Goal: Transaction & Acquisition: Book appointment/travel/reservation

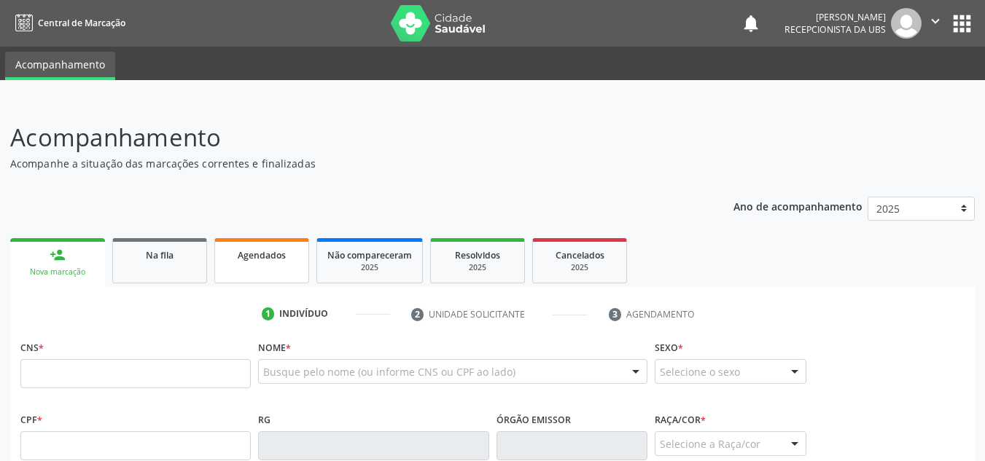
drag, startPoint x: 250, startPoint y: 262, endPoint x: 239, endPoint y: 265, distance: 11.3
click at [250, 262] on link "Agendados" at bounding box center [261, 260] width 95 height 45
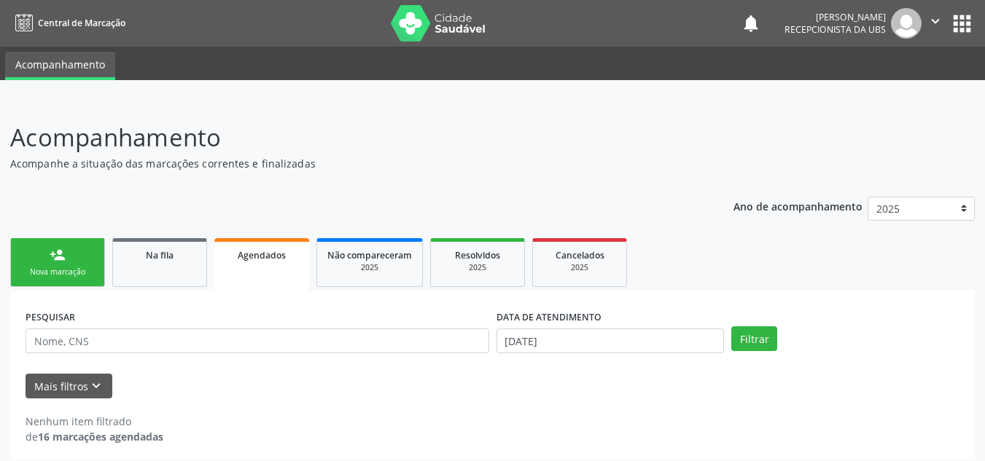
click at [261, 262] on div "Agendados" at bounding box center [262, 254] width 74 height 15
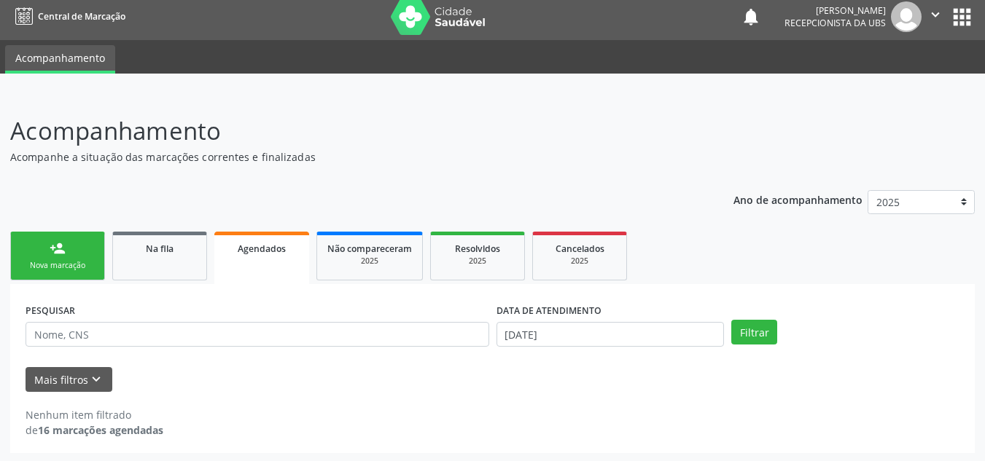
scroll to position [9, 0]
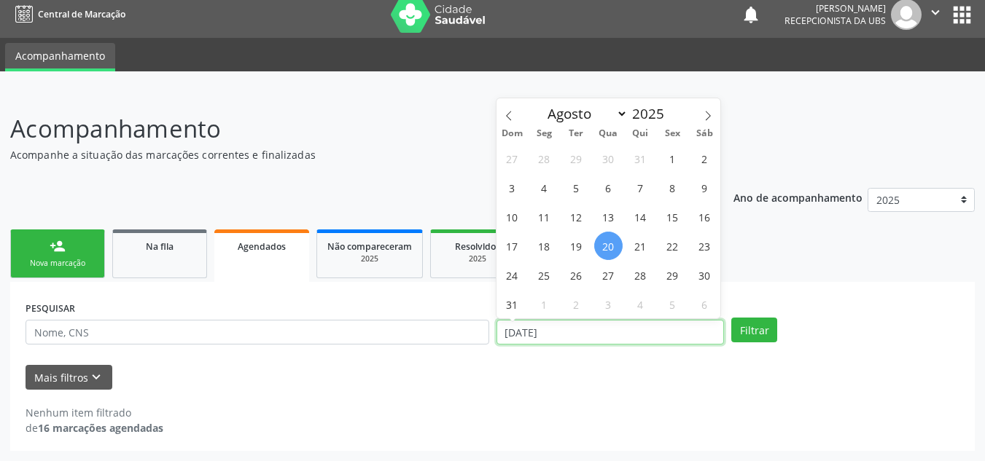
click at [657, 335] on input "20/08/2025" at bounding box center [610, 332] width 228 height 25
click at [667, 161] on span "1" at bounding box center [672, 158] width 28 height 28
type input "01/08/2025"
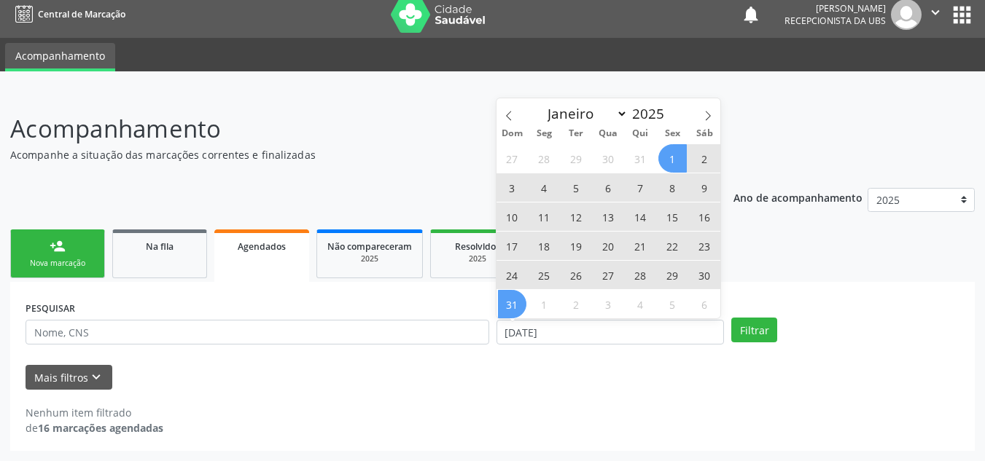
click at [510, 303] on span "31" at bounding box center [512, 304] width 28 height 28
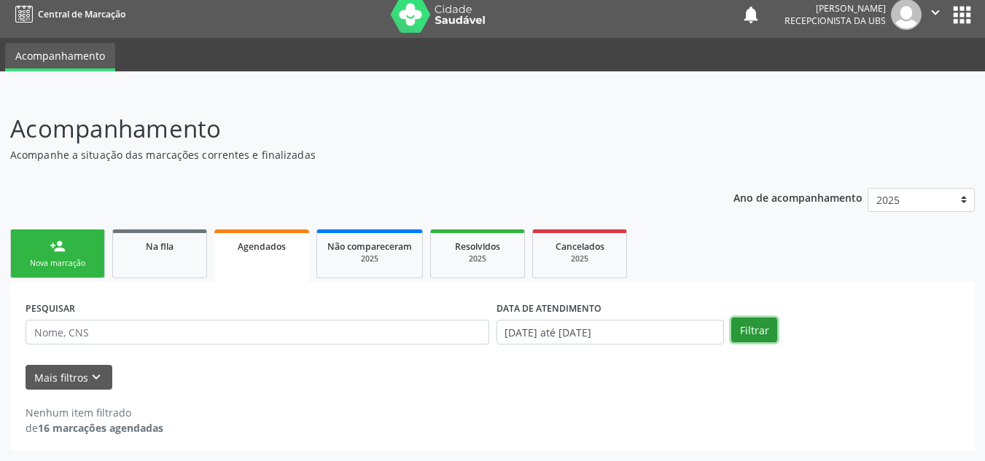
click at [756, 332] on button "Filtrar" at bounding box center [754, 330] width 46 height 25
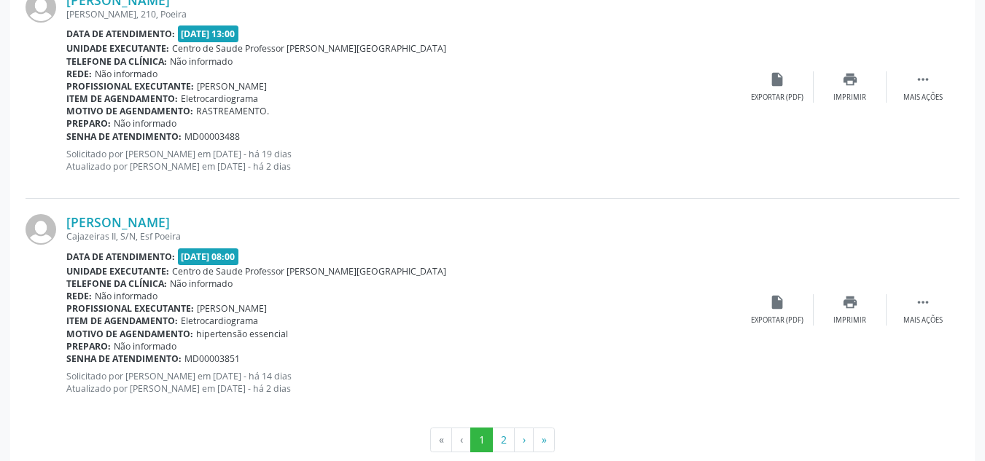
scroll to position [3389, 0]
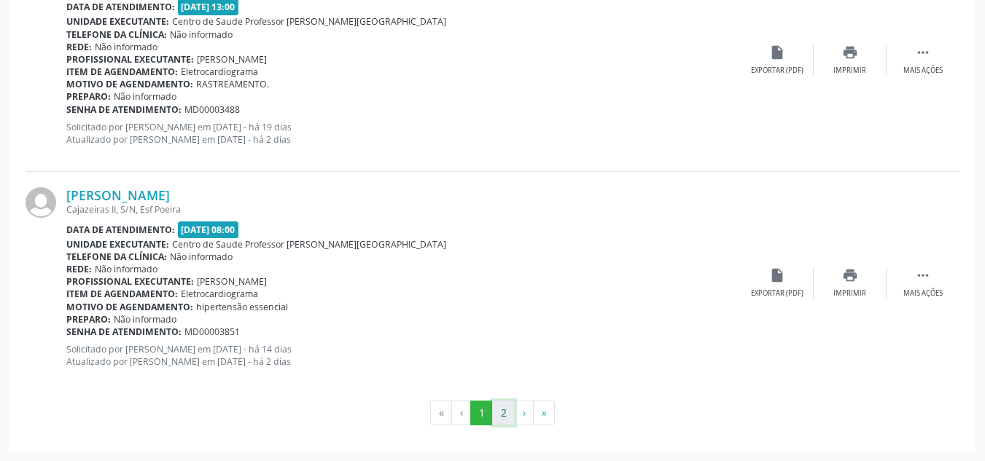
click at [509, 414] on button "2" at bounding box center [503, 413] width 23 height 25
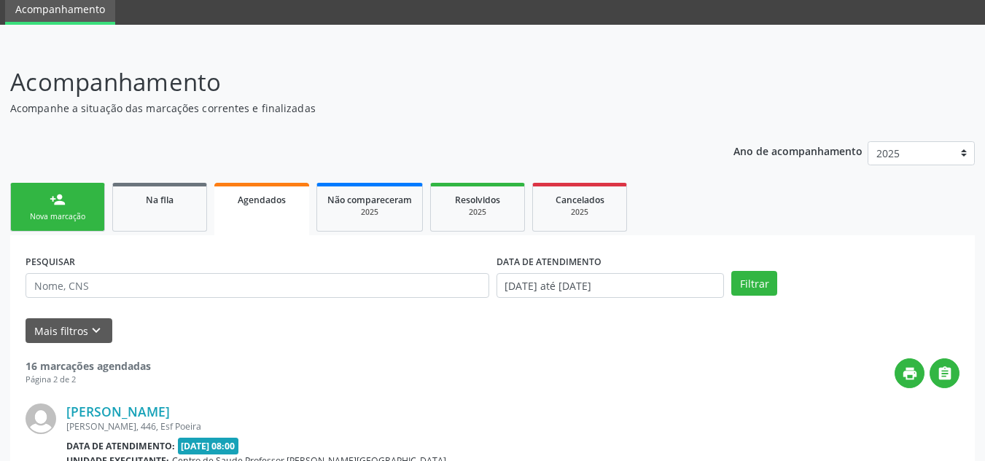
scroll to position [272, 0]
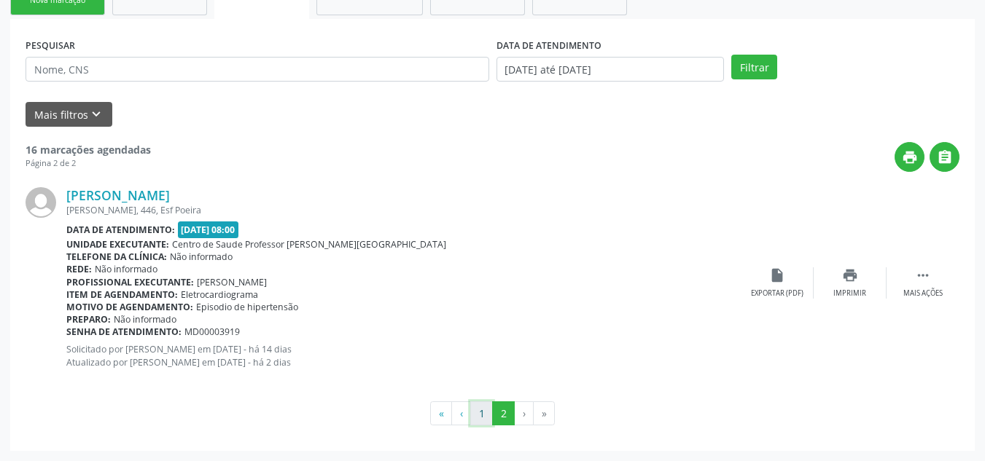
click at [484, 412] on button "1" at bounding box center [481, 414] width 23 height 25
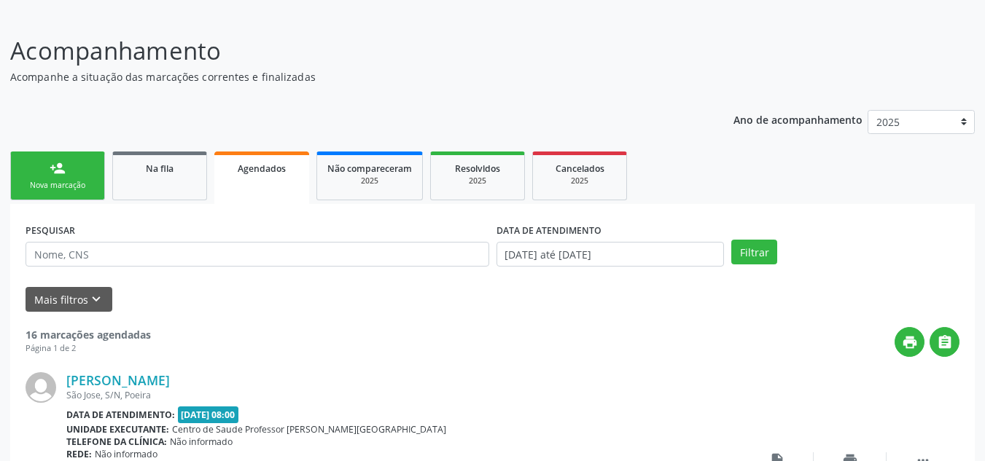
scroll to position [219, 0]
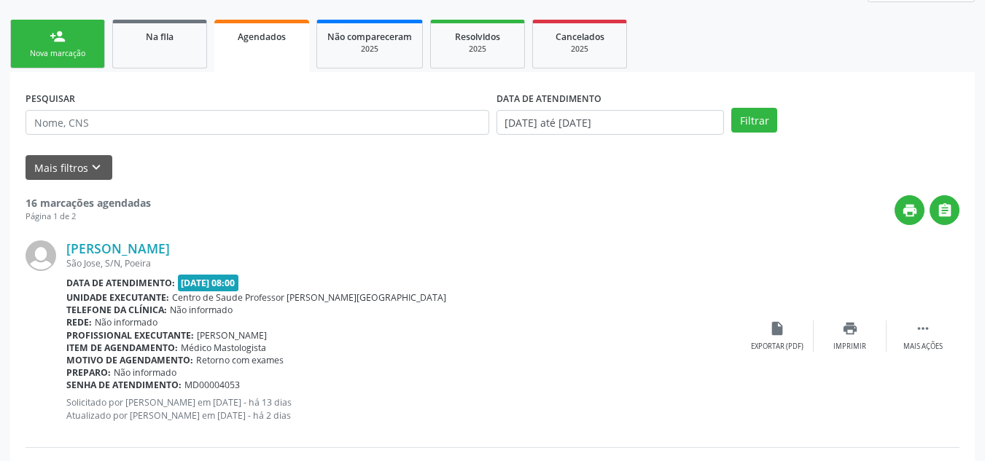
click at [50, 50] on div "Nova marcação" at bounding box center [57, 53] width 73 height 11
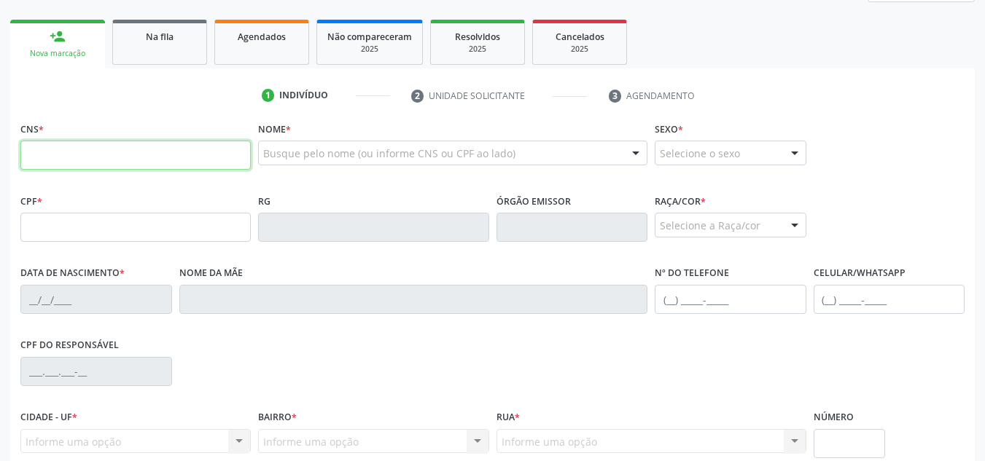
click at [104, 148] on input "text" at bounding box center [135, 155] width 230 height 29
type input "705 4004 6638 1192"
type input "894.936.644-49"
type input "[DATE]"
type input "[PERSON_NAME]"
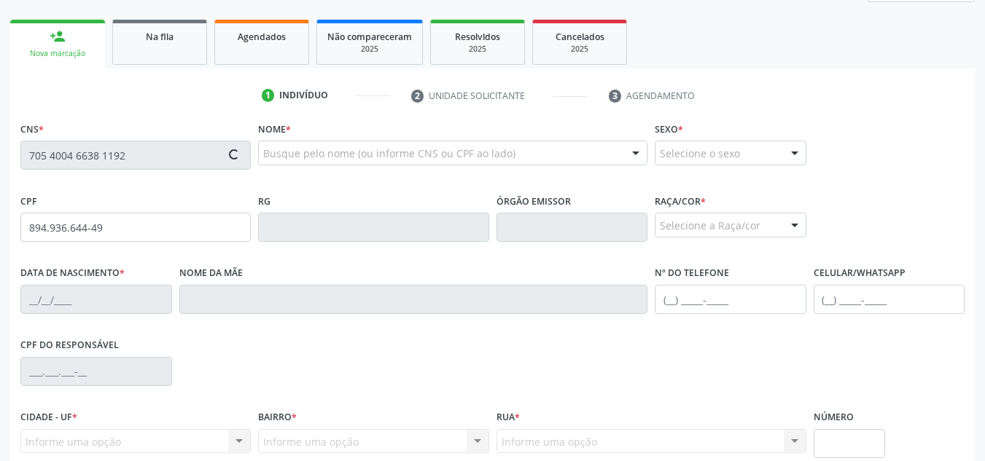
type input "[PHONE_NUMBER]"
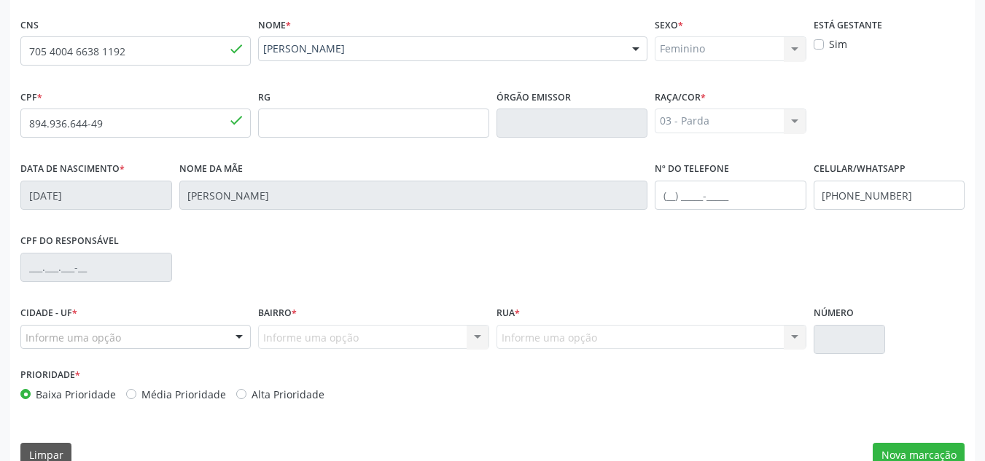
scroll to position [349, 0]
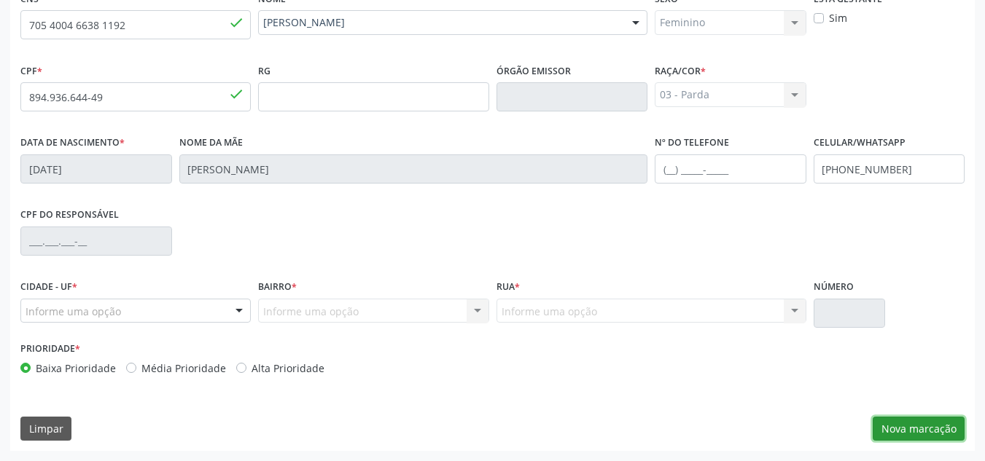
click at [921, 439] on button "Nova marcação" at bounding box center [919, 429] width 92 height 25
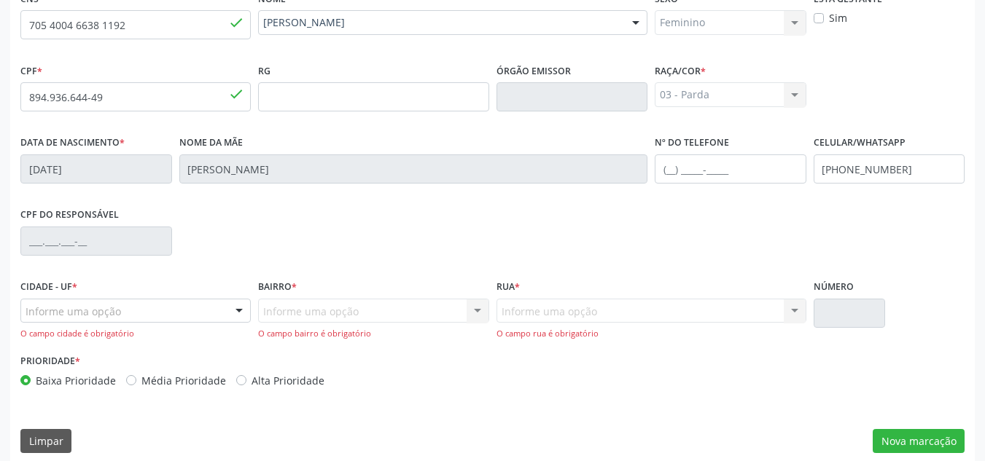
click at [187, 303] on div "Informe uma opção" at bounding box center [135, 311] width 230 height 25
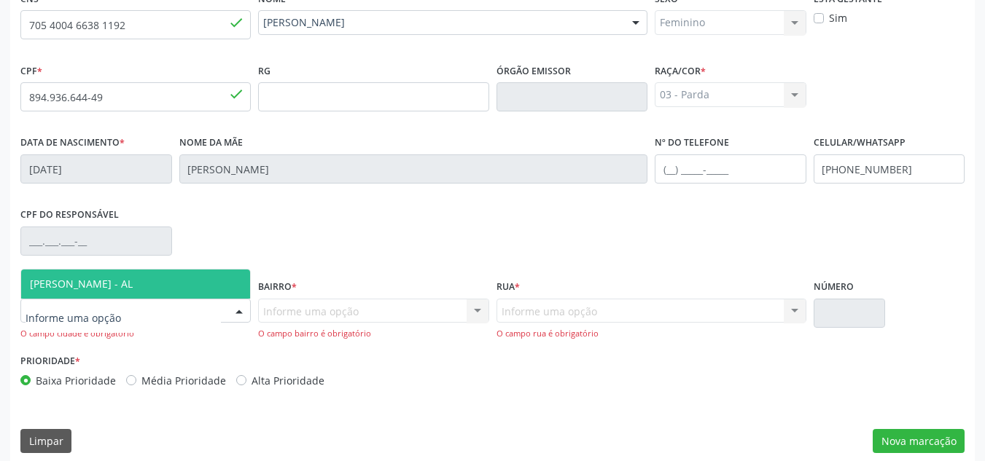
click at [177, 279] on span "[PERSON_NAME] - AL" at bounding box center [135, 284] width 229 height 29
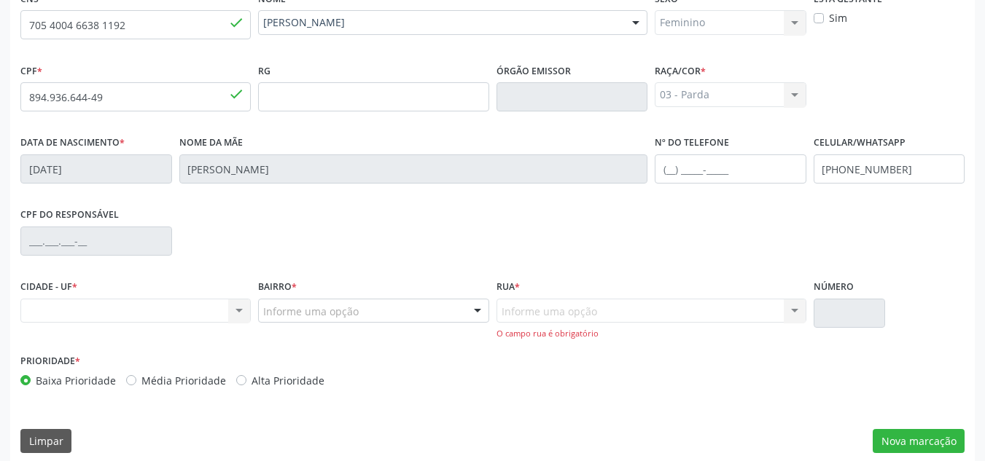
click at [359, 313] on div "Informe uma opção" at bounding box center [373, 311] width 230 height 25
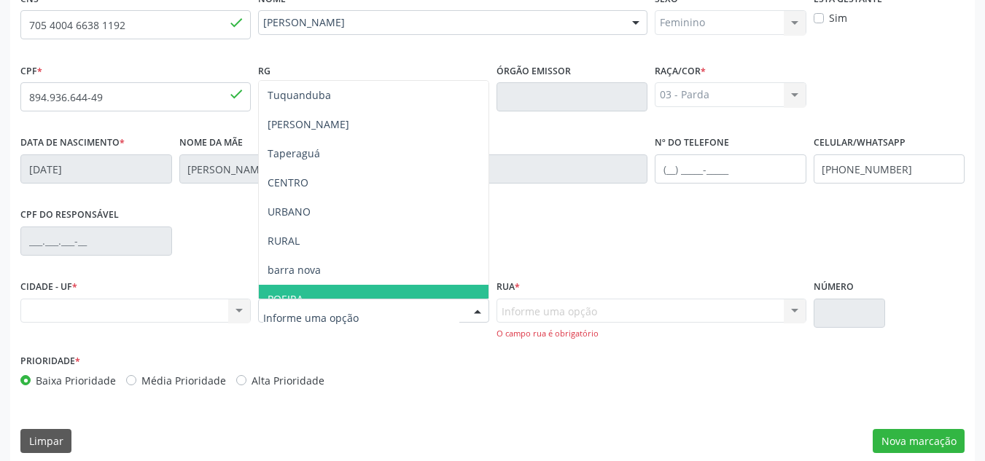
click at [351, 294] on span "POEIRA" at bounding box center [373, 299] width 229 height 29
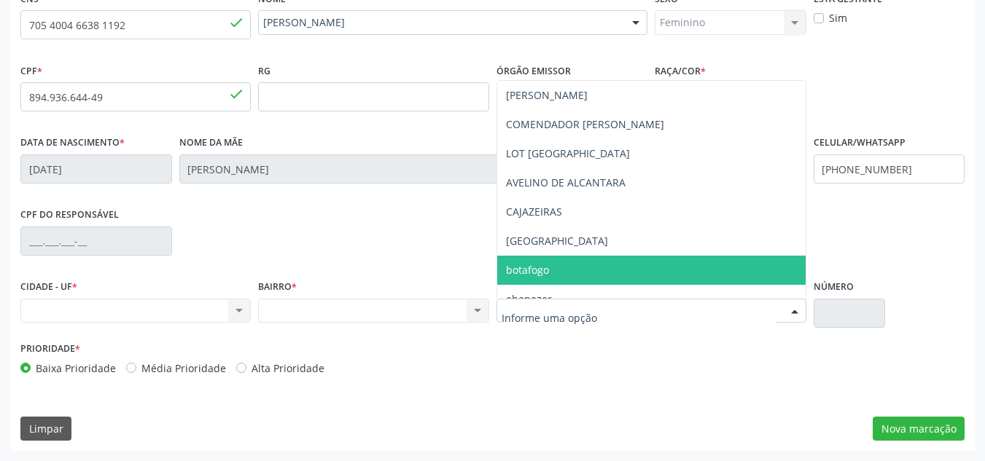
type input "a"
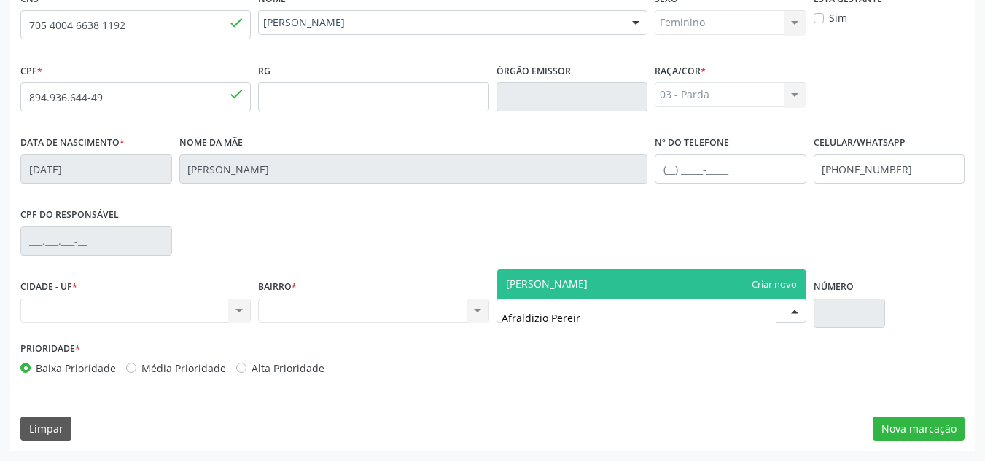
type input "[PERSON_NAME]"
click at [629, 275] on span "[PERSON_NAME]" at bounding box center [651, 284] width 308 height 29
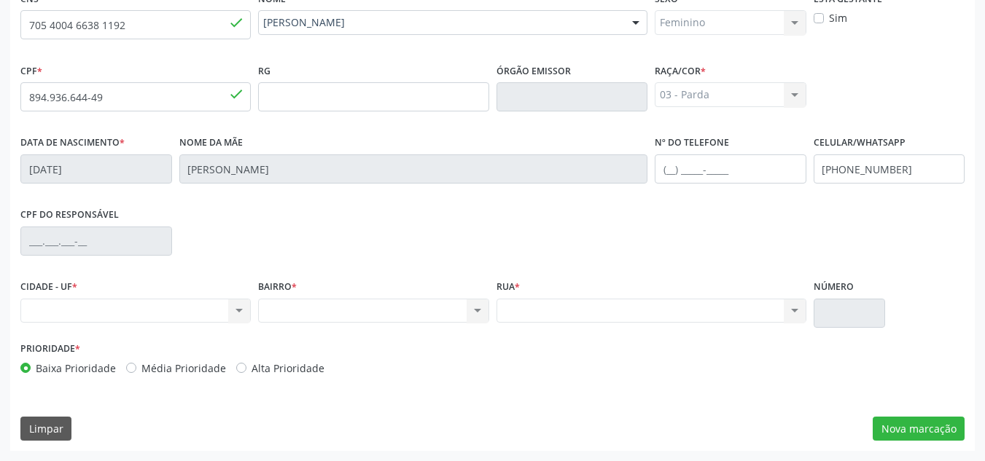
click at [535, 313] on div "Nenhum resultado encontrado para: " " Não há nenhuma opção para ser exibida." at bounding box center [651, 311] width 310 height 25
click at [584, 303] on div "Nenhum resultado encontrado para: " " Não há nenhuma opção para ser exibida." at bounding box center [651, 311] width 310 height 25
click at [664, 311] on div "Nenhum resultado encontrado para: " " Não há nenhuma opção para ser exibida." at bounding box center [651, 311] width 310 height 25
click at [224, 307] on div "Nenhum resultado encontrado para: " " Não há nenhuma opção para ser exibida." at bounding box center [135, 311] width 230 height 25
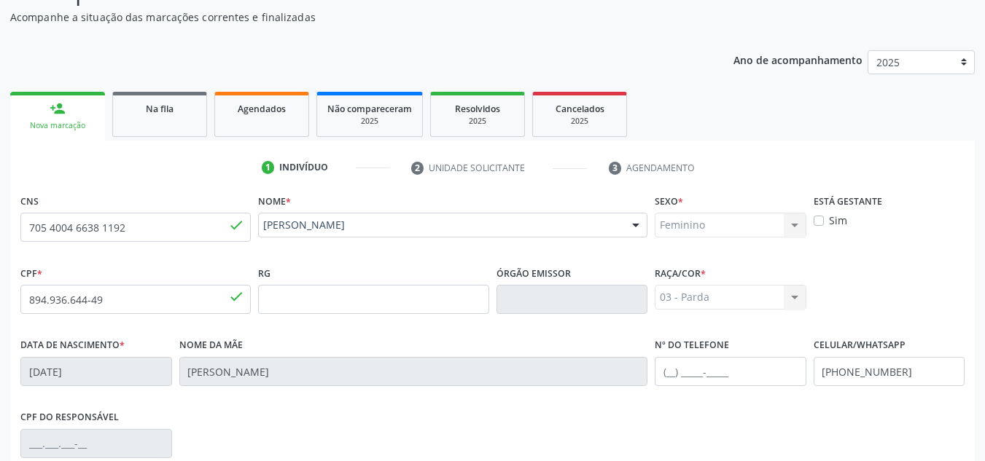
scroll to position [0, 0]
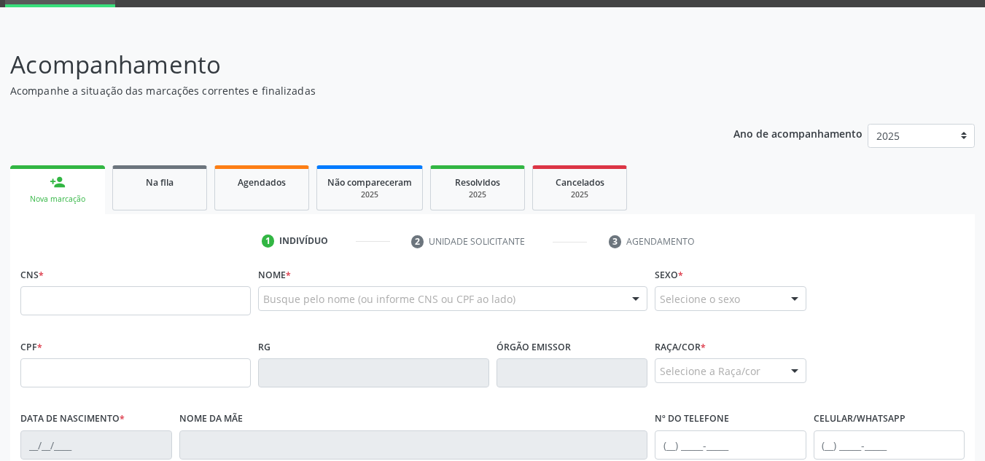
scroll to position [73, 0]
type input "705 4004 6638 1192"
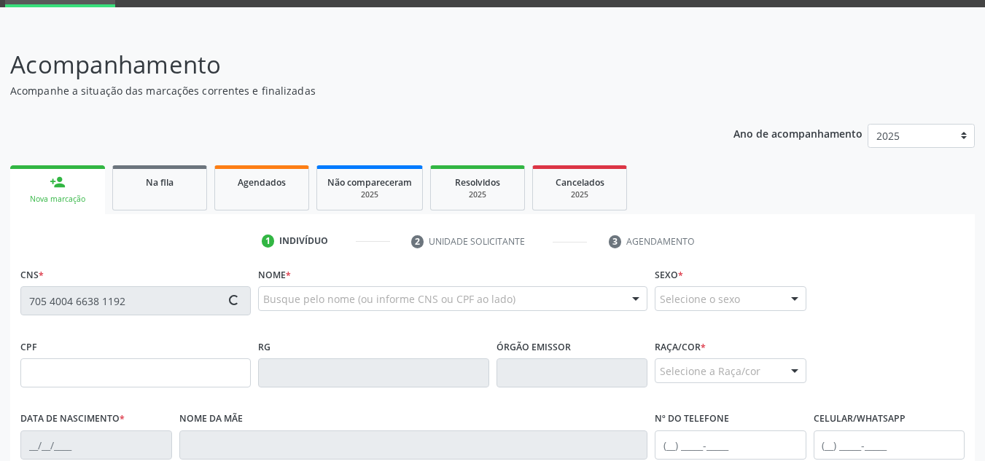
type input "894.936.644-49"
type input "[DATE]"
type input "[PERSON_NAME]"
type input "[PHONE_NUMBER]"
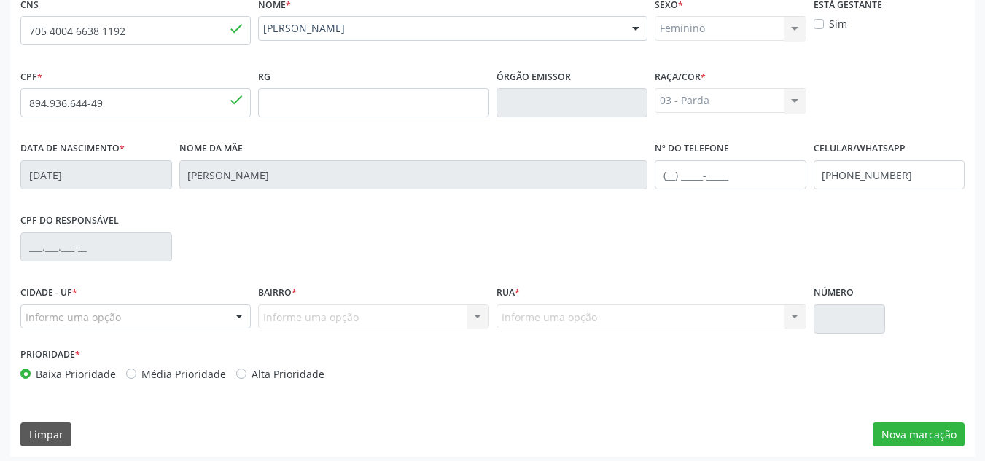
scroll to position [349, 0]
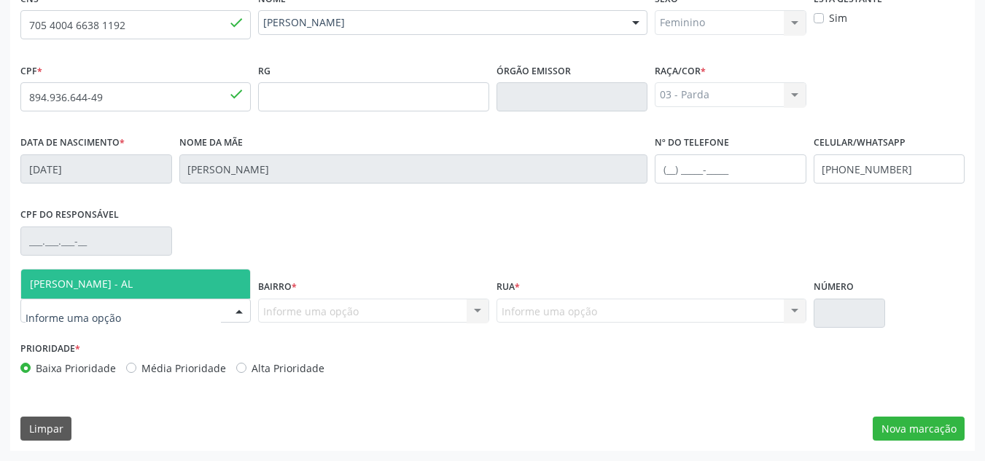
click at [93, 287] on span "[PERSON_NAME] - AL" at bounding box center [81, 284] width 103 height 14
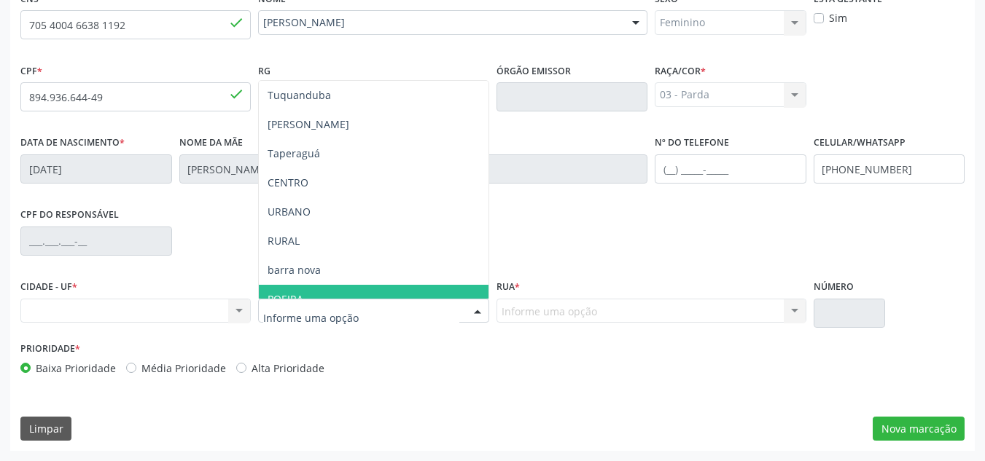
click at [305, 295] on span "POEIRA" at bounding box center [373, 299] width 229 height 29
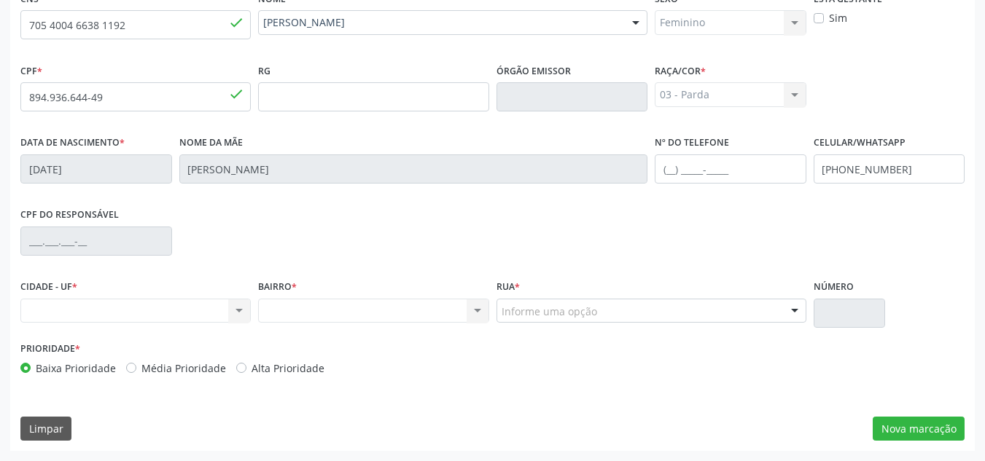
click at [388, 314] on div "Nenhum resultado encontrado para: " " Não há nenhuma opção para ser exibida." at bounding box center [373, 311] width 230 height 25
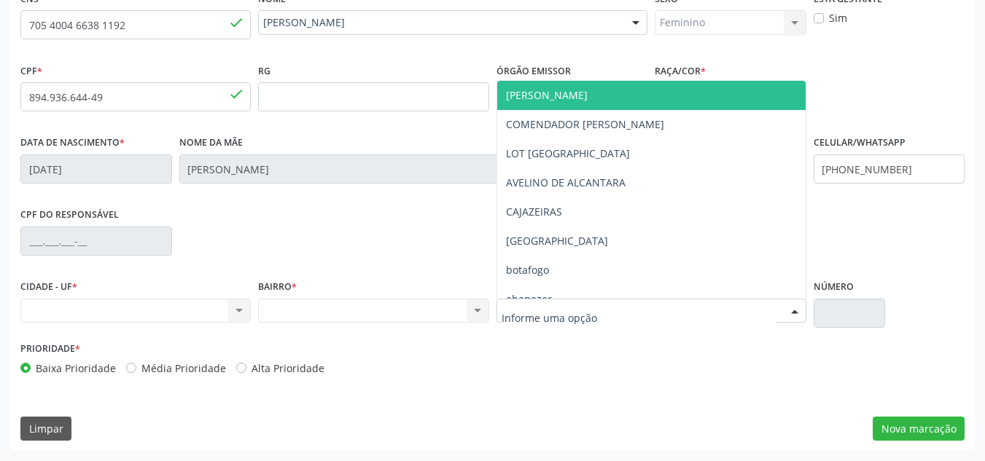
click at [639, 316] on div at bounding box center [651, 311] width 310 height 25
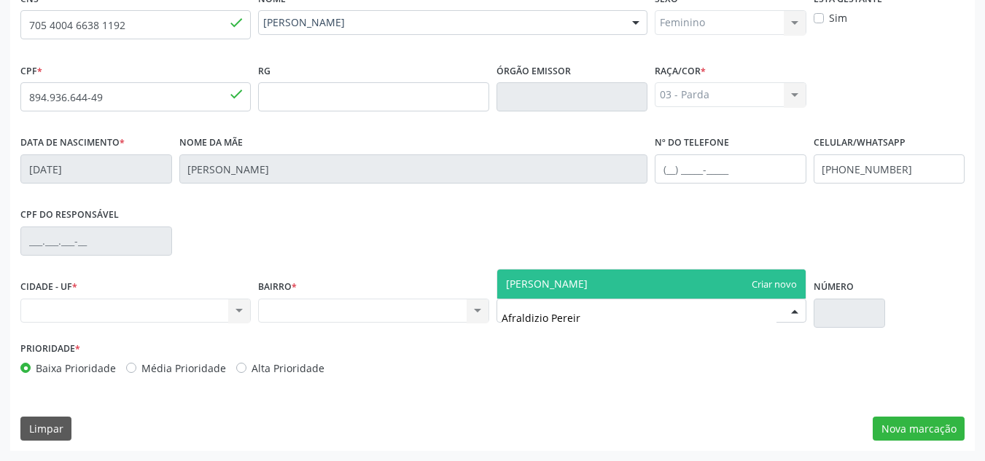
type input "[PERSON_NAME]"
click at [581, 286] on span "[PERSON_NAME]" at bounding box center [547, 284] width 82 height 14
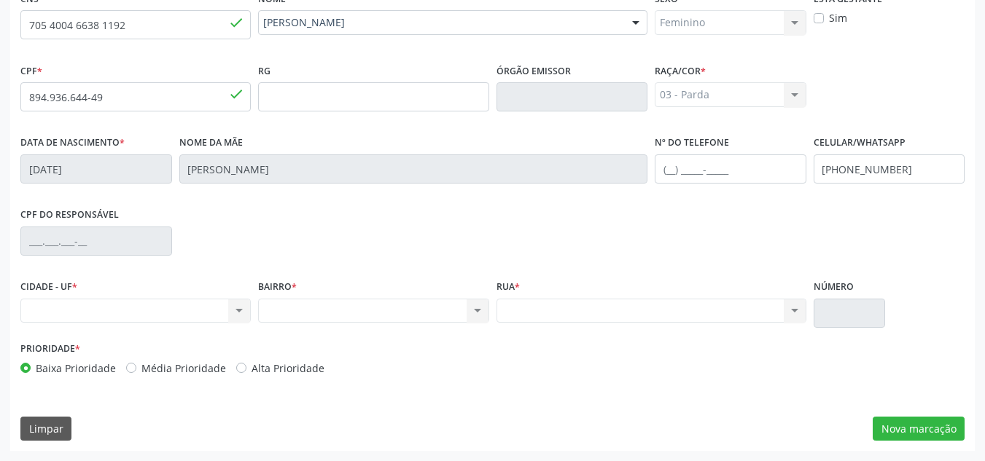
click at [800, 315] on div "Nenhum resultado encontrado para: " " Não há nenhuma opção para ser exibida." at bounding box center [651, 311] width 310 height 25
click at [895, 428] on button "Nova marcação" at bounding box center [919, 429] width 92 height 25
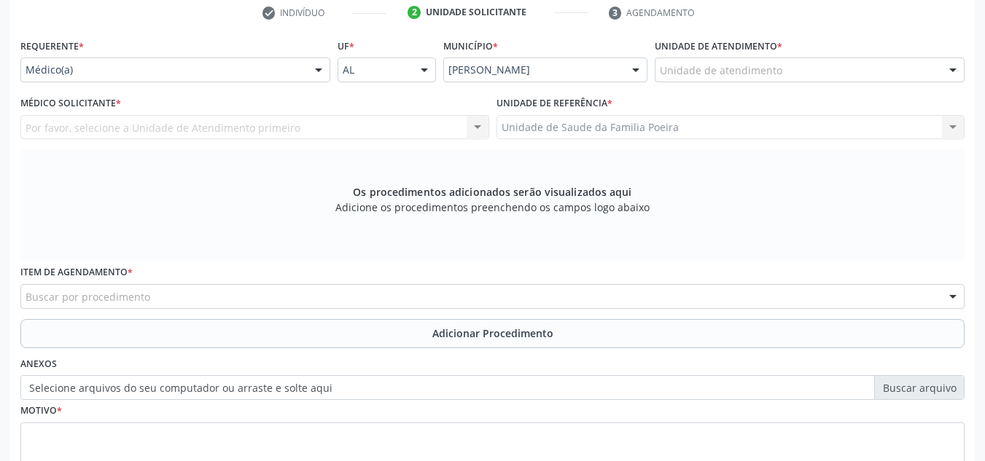
scroll to position [276, 0]
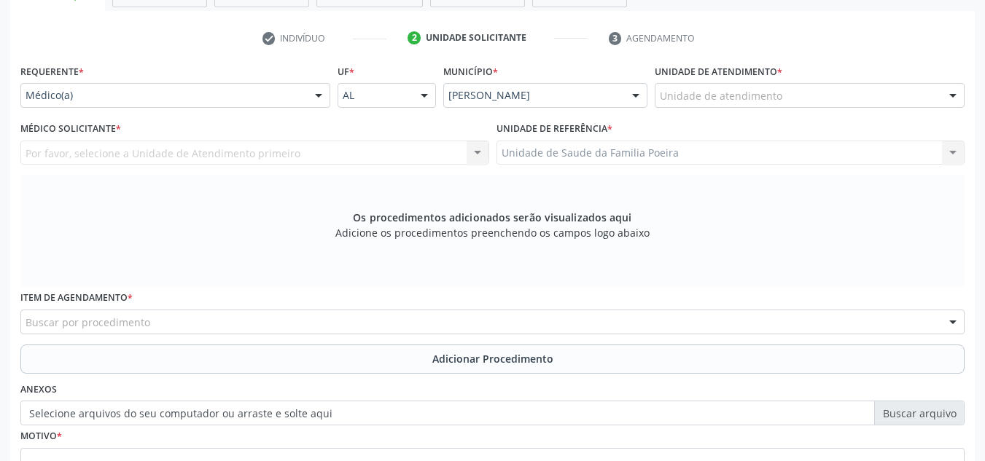
click at [945, 97] on div at bounding box center [953, 96] width 22 height 25
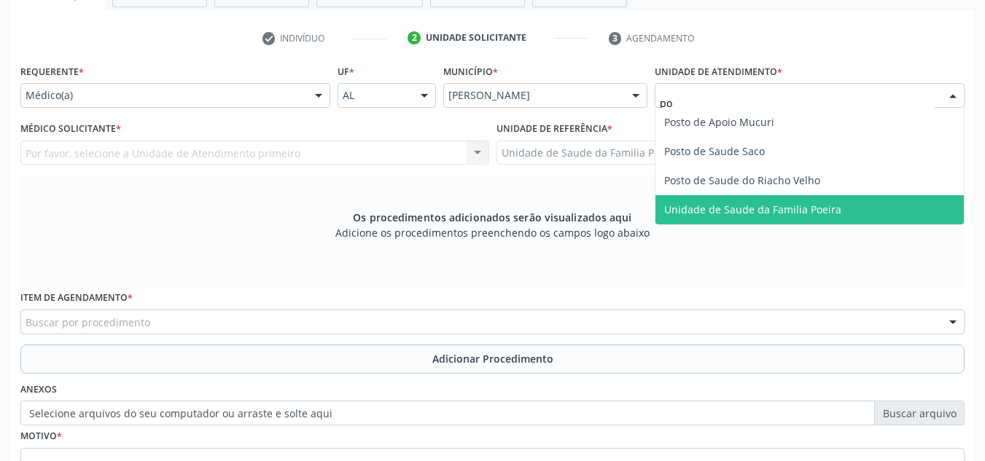
click at [838, 207] on span "Unidade de Saude da Familia Poeira" at bounding box center [809, 209] width 308 height 29
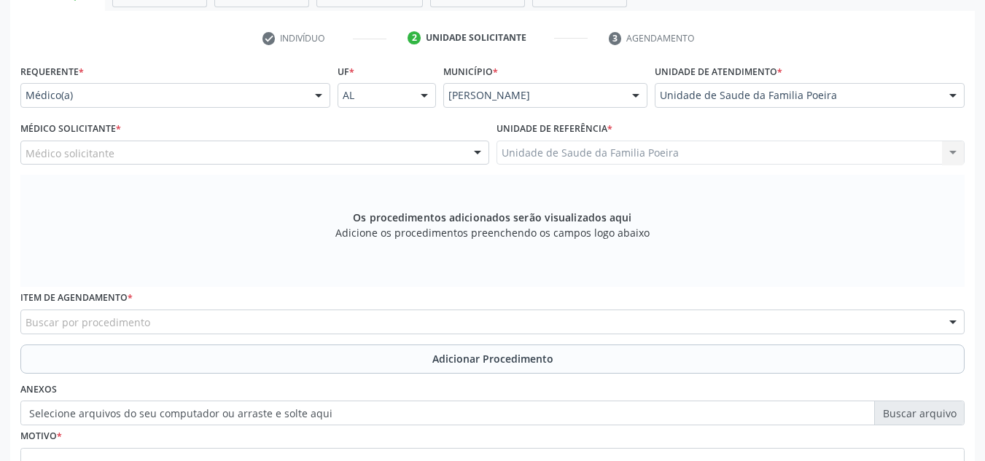
click at [151, 157] on div "Médico solicitante" at bounding box center [254, 153] width 469 height 25
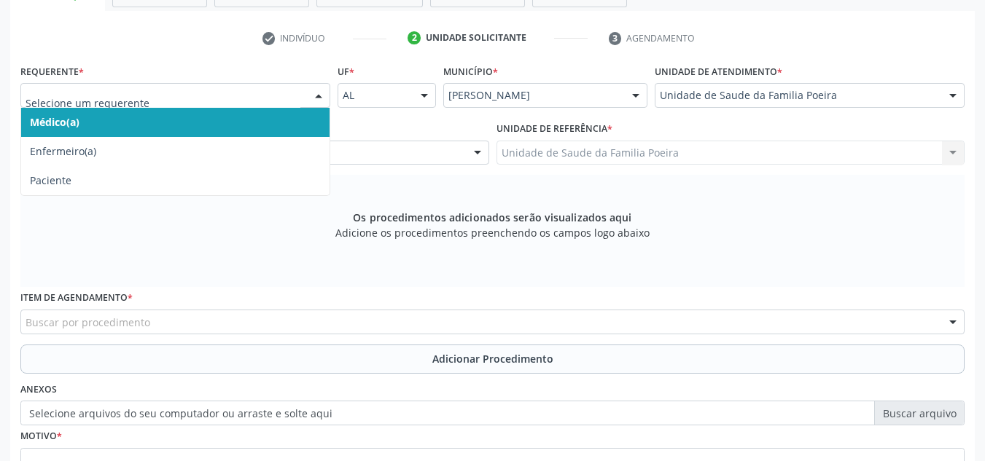
click at [157, 104] on div at bounding box center [175, 95] width 310 height 25
click at [155, 120] on span "Médico(a)" at bounding box center [175, 122] width 308 height 29
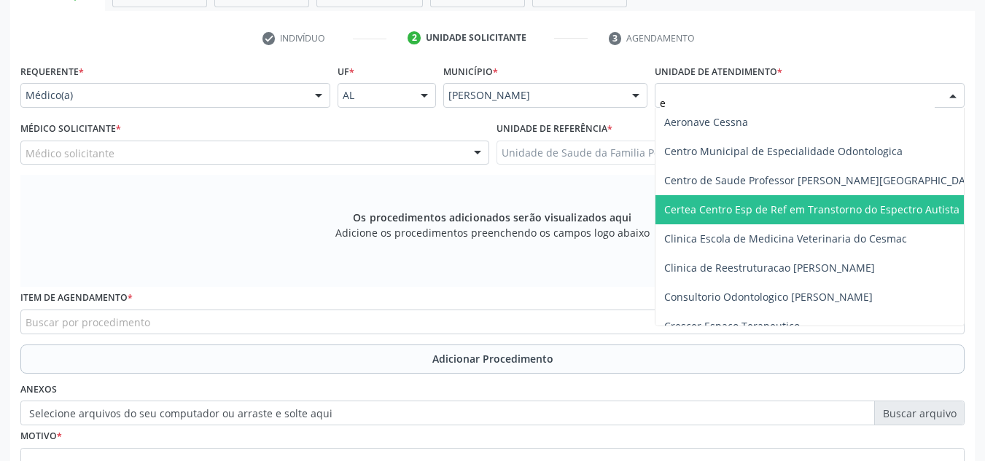
type input "es"
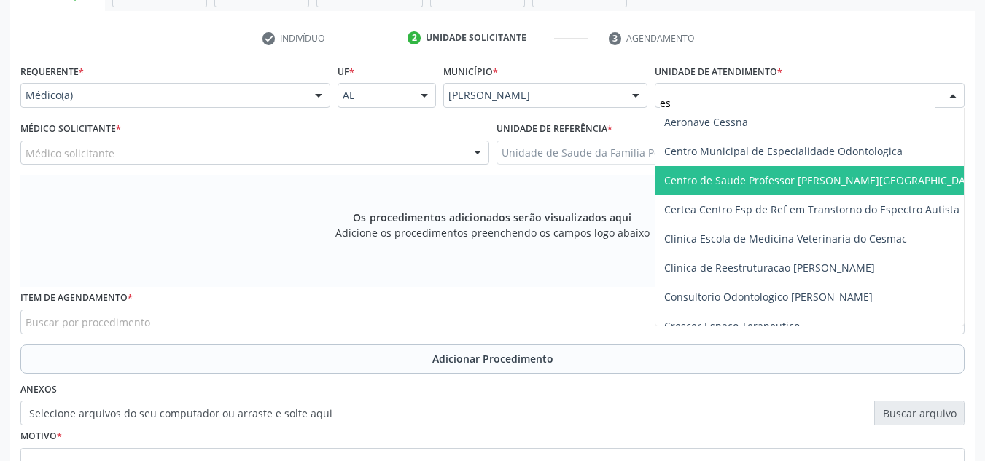
click at [852, 187] on span "Centro de Saude Professor [PERSON_NAME][GEOGRAPHIC_DATA]" at bounding box center [837, 180] width 364 height 29
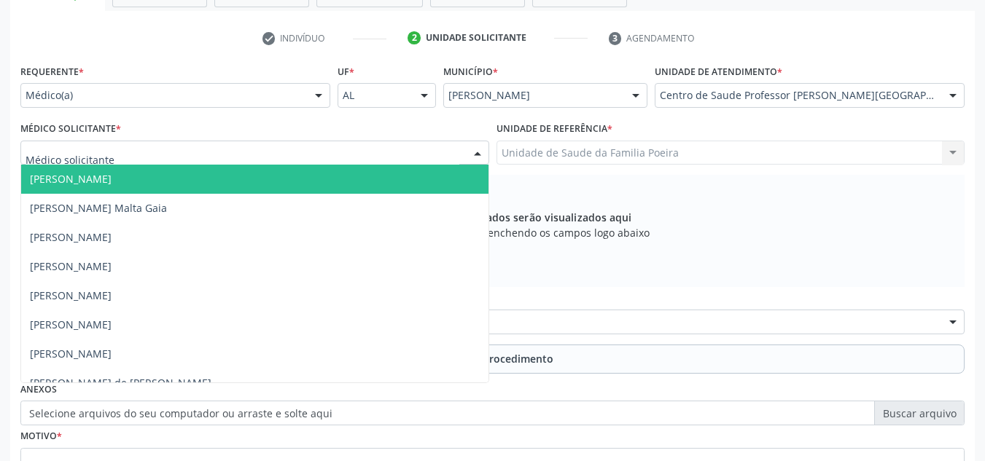
click at [173, 154] on div at bounding box center [254, 153] width 469 height 25
type input "[PERSON_NAME]"
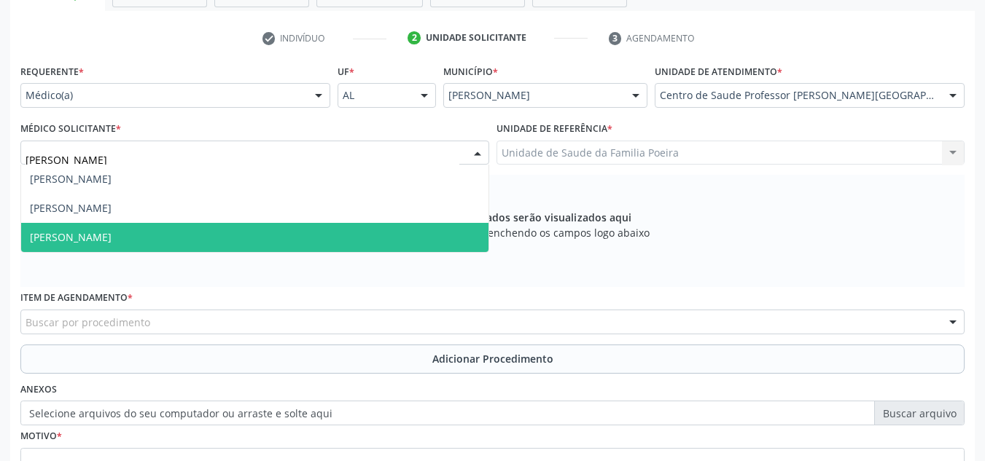
click at [112, 236] on span "[PERSON_NAME]" at bounding box center [71, 237] width 82 height 14
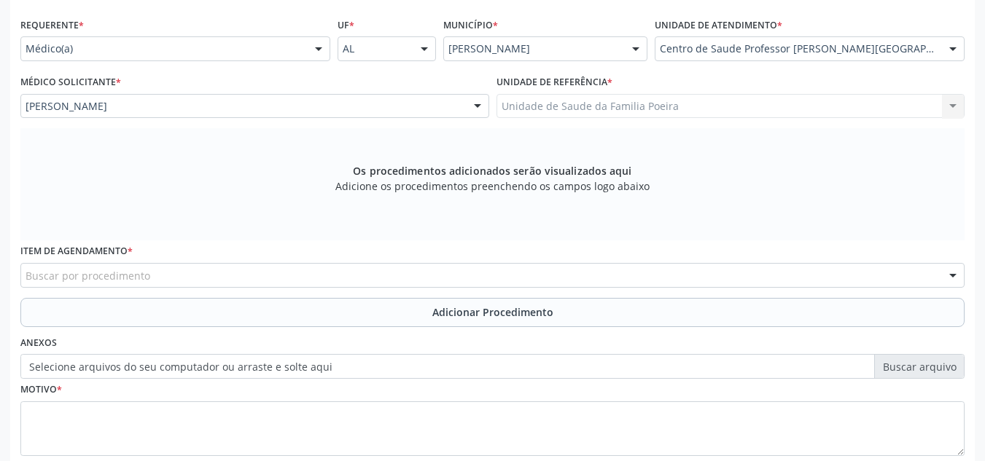
scroll to position [414, 0]
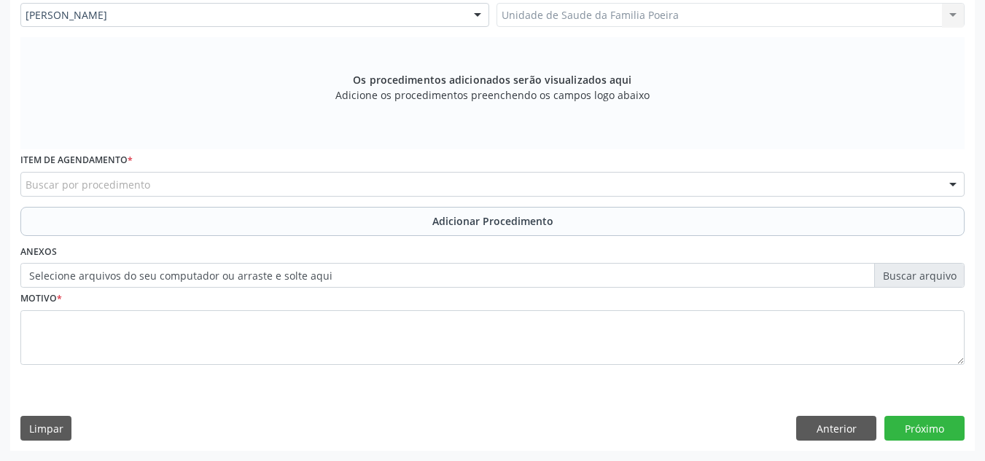
click at [149, 184] on div "Buscar por procedimento" at bounding box center [492, 184] width 944 height 25
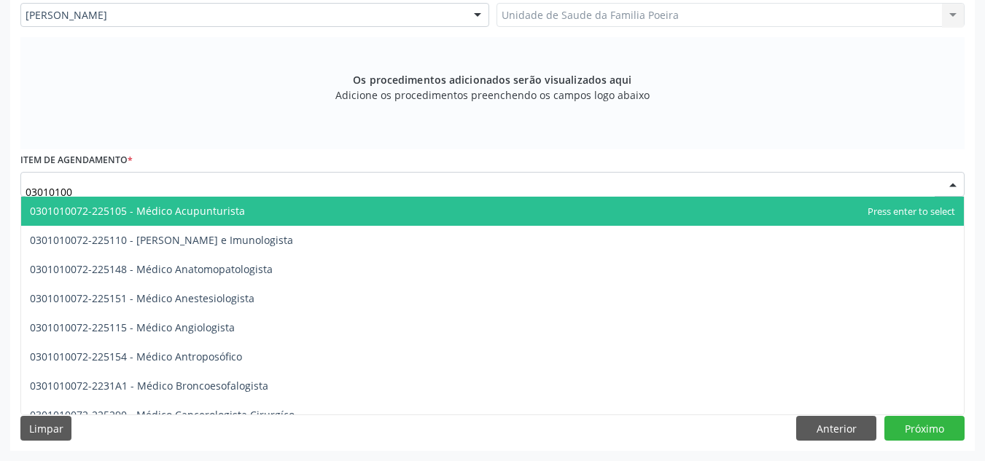
type input "030101007"
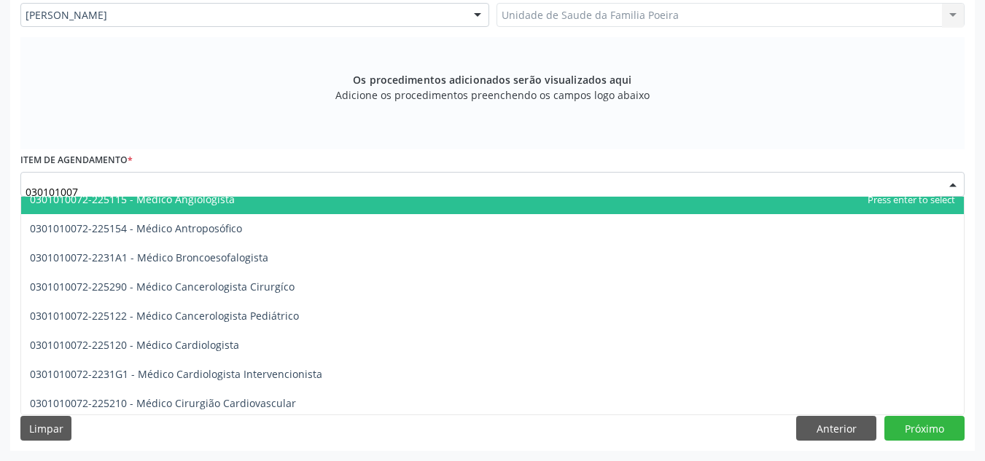
scroll to position [219, 0]
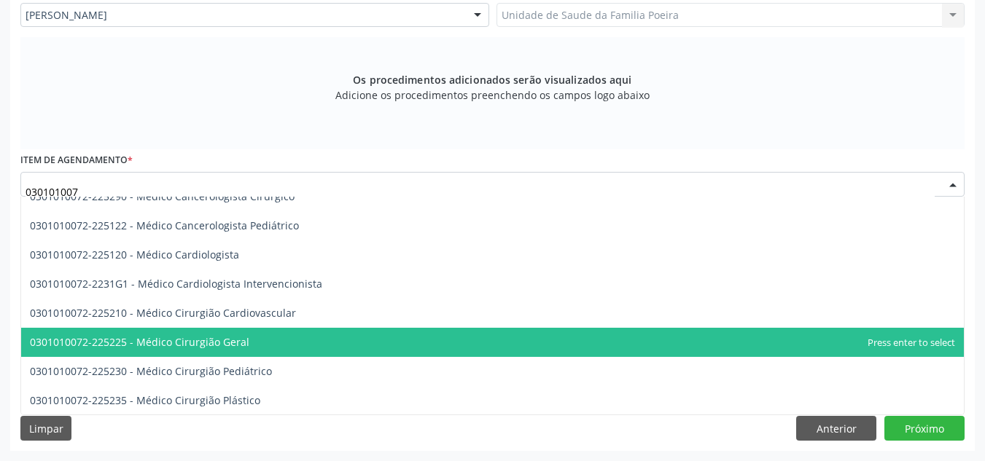
click at [254, 337] on span "0301010072-225225 - Médico Cirurgião Geral" at bounding box center [492, 342] width 943 height 29
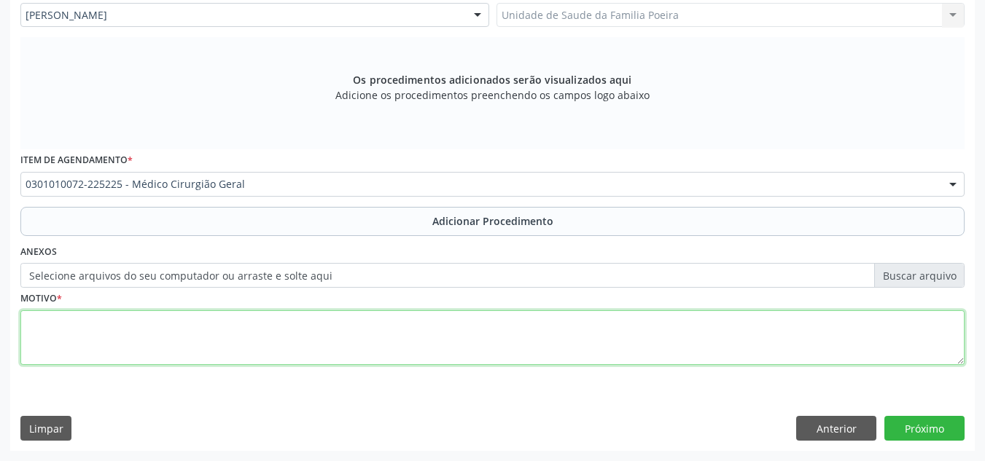
click at [239, 335] on textarea at bounding box center [492, 338] width 944 height 55
click at [59, 327] on textarea "Cirurugião Ginecologico OBS: Retorno com exames" at bounding box center [492, 338] width 944 height 55
click at [229, 342] on textarea "Cirurgião Ginecologico OBS: Retorno com exames" at bounding box center [492, 338] width 944 height 55
click at [30, 322] on textarea "Cirurgião Ginecologico OBS: Retorno com exames" at bounding box center [492, 338] width 944 height 55
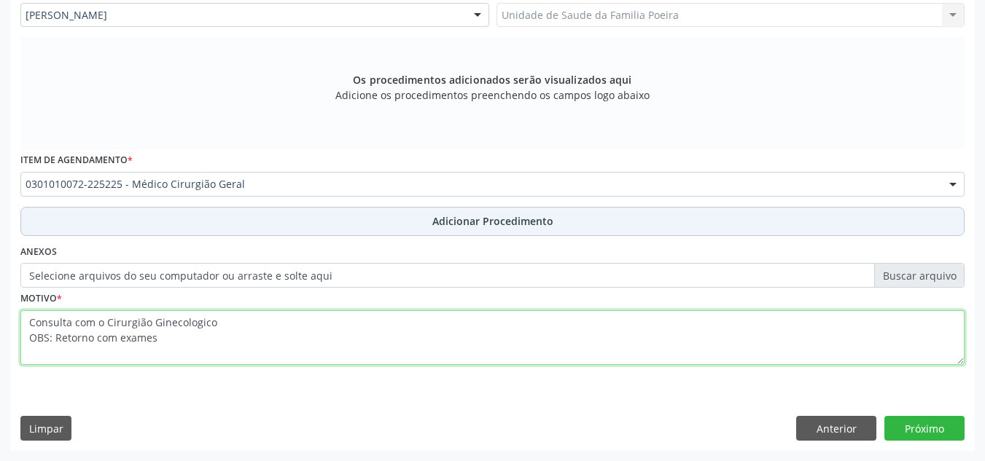
type textarea "Consulta com o Cirurgião Ginecologico OBS: Retorno com exames"
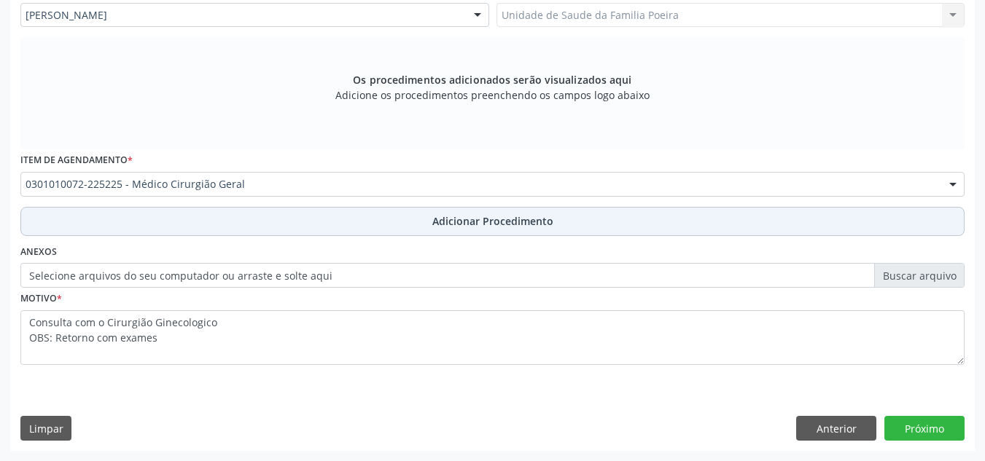
click at [498, 217] on span "Adicionar Procedimento" at bounding box center [492, 221] width 121 height 15
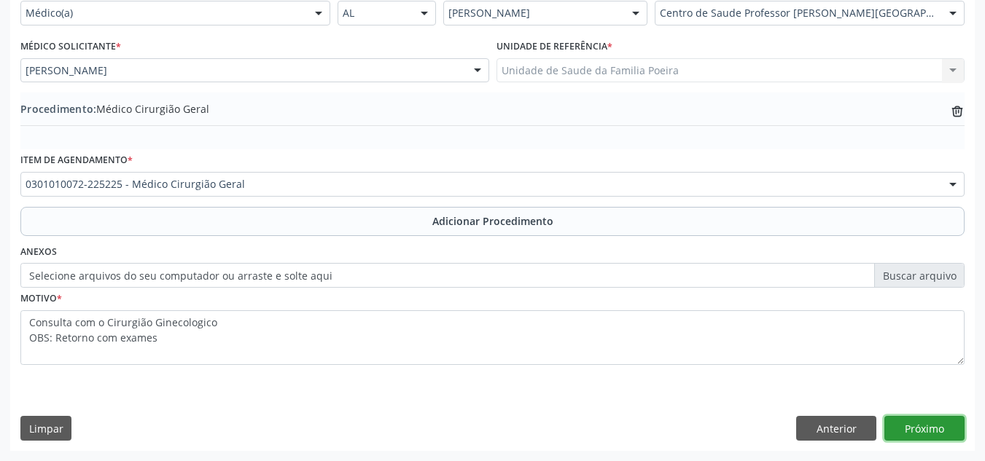
click at [930, 431] on button "Próximo" at bounding box center [924, 428] width 80 height 25
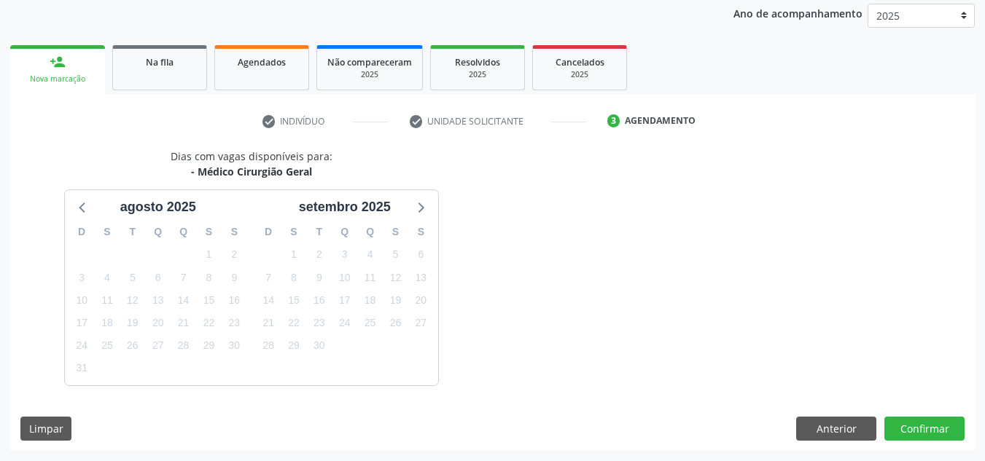
scroll to position [236, 0]
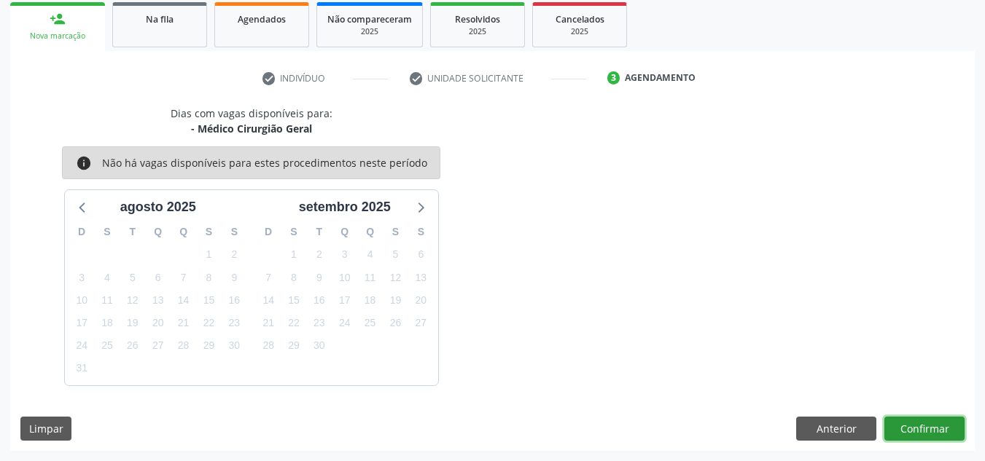
click at [928, 429] on button "Confirmar" at bounding box center [924, 429] width 80 height 25
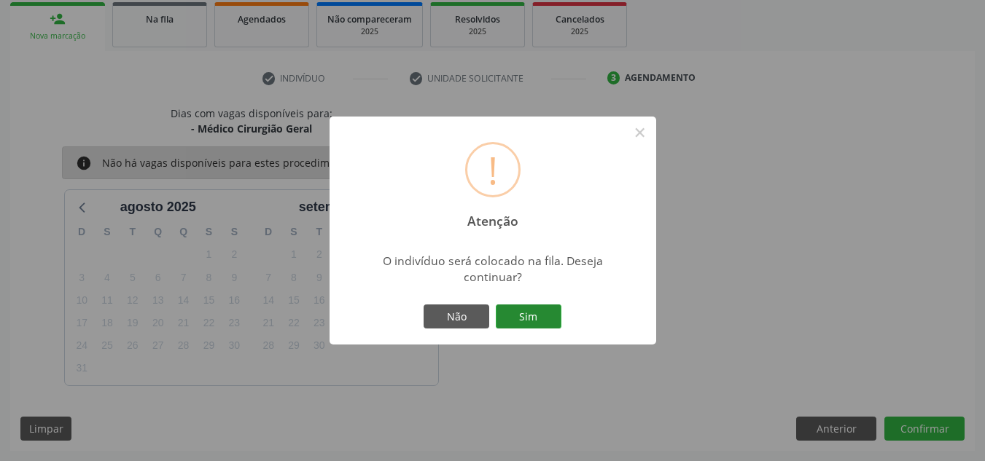
click at [518, 316] on button "Sim" at bounding box center [529, 317] width 66 height 25
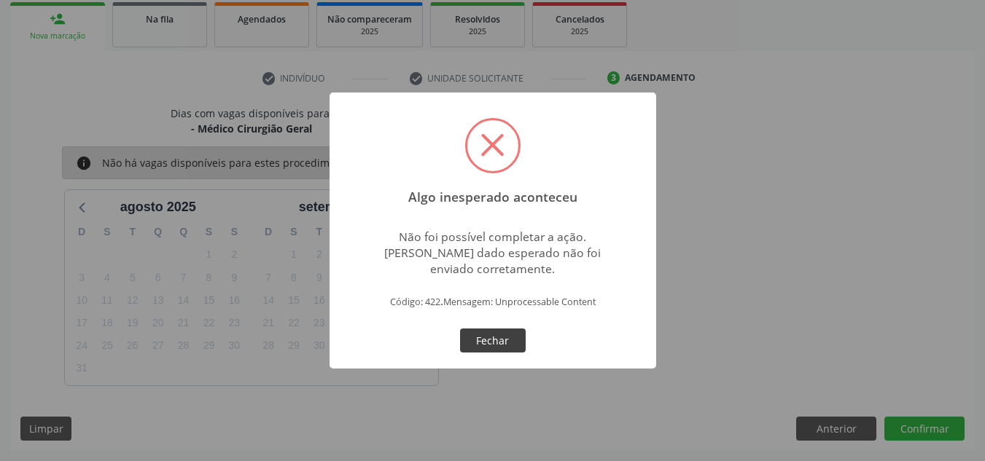
click at [518, 335] on button "Fechar" at bounding box center [493, 341] width 66 height 25
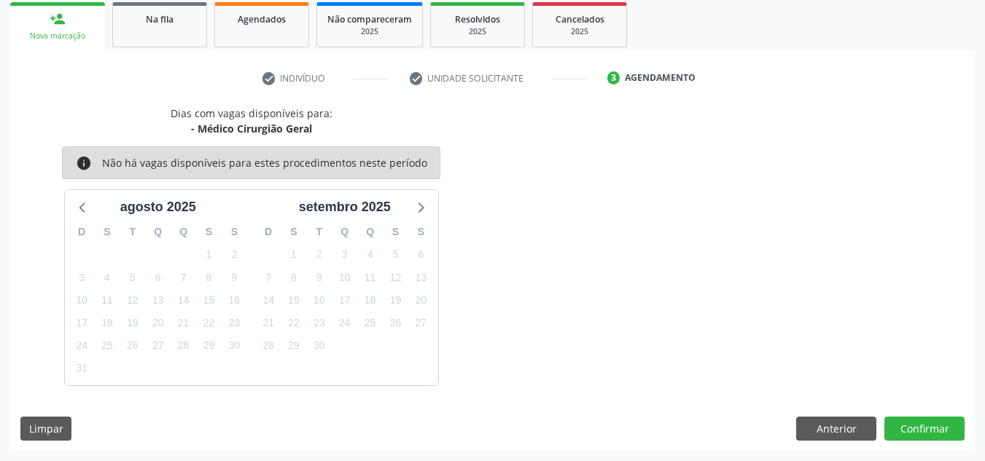
drag, startPoint x: 519, startPoint y: 326, endPoint x: 538, endPoint y: 369, distance: 47.0
click at [538, 369] on div "Dias com vagas disponíveis para: - Médico Cirurgião Geral info Não há vagas dis…" at bounding box center [492, 246] width 964 height 280
click at [819, 421] on button "Anterior" at bounding box center [836, 429] width 80 height 25
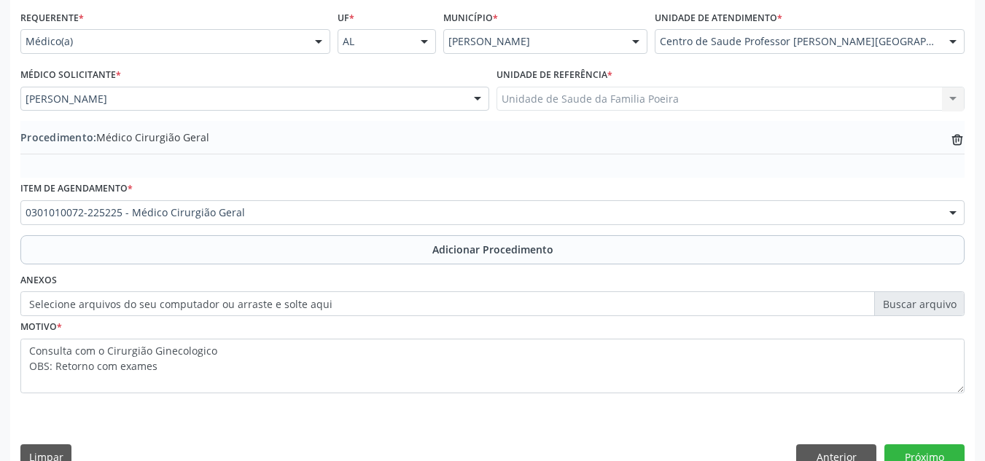
scroll to position [359, 0]
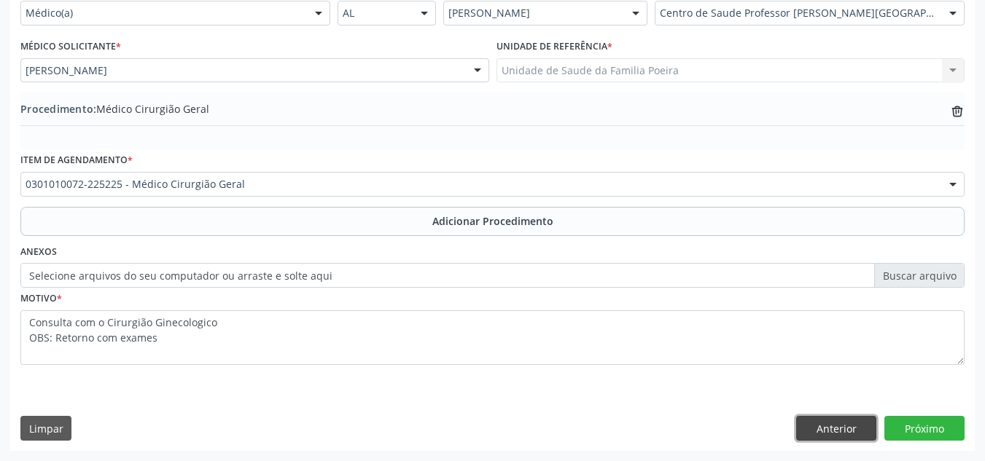
click at [832, 428] on button "Anterior" at bounding box center [836, 428] width 80 height 25
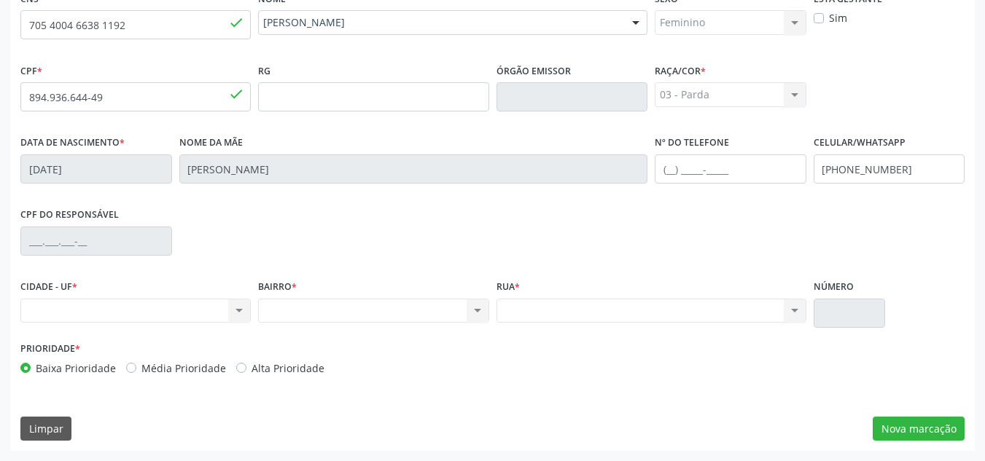
scroll to position [349, 0]
click at [206, 303] on div "Nenhum resultado encontrado para: " " Não há nenhuma opção para ser exibida." at bounding box center [135, 311] width 230 height 25
click at [239, 310] on div "Nenhum resultado encontrado para: " " Não há nenhuma opção para ser exibida." at bounding box center [135, 311] width 230 height 25
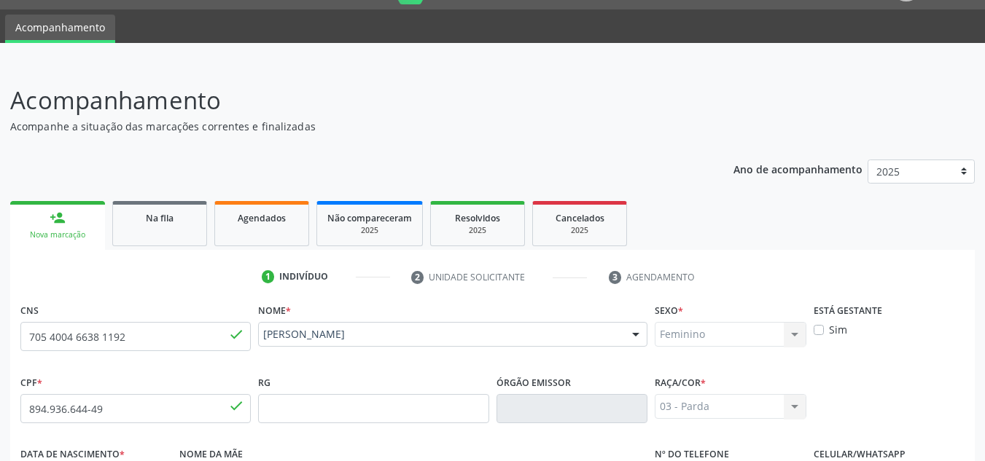
scroll to position [73, 0]
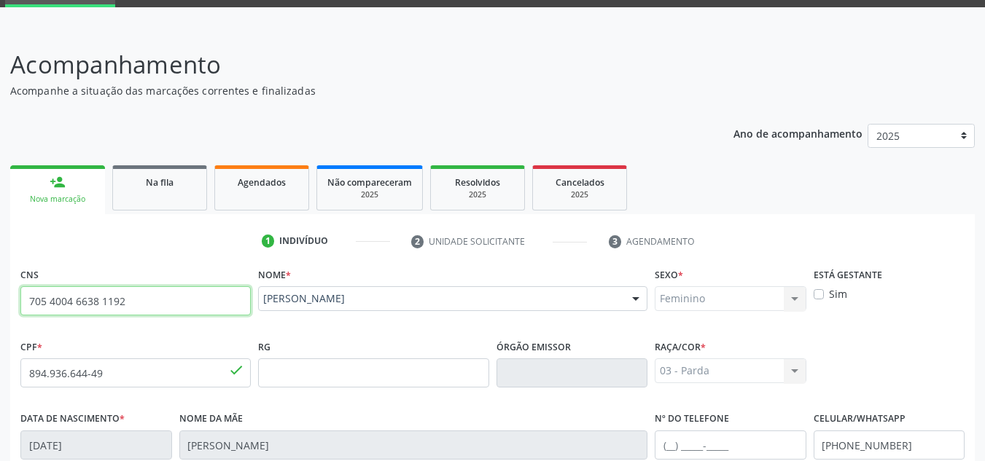
drag, startPoint x: 123, startPoint y: 306, endPoint x: 23, endPoint y: 299, distance: 100.1
click at [23, 300] on input "705 4004 6638 1192" at bounding box center [135, 300] width 230 height 29
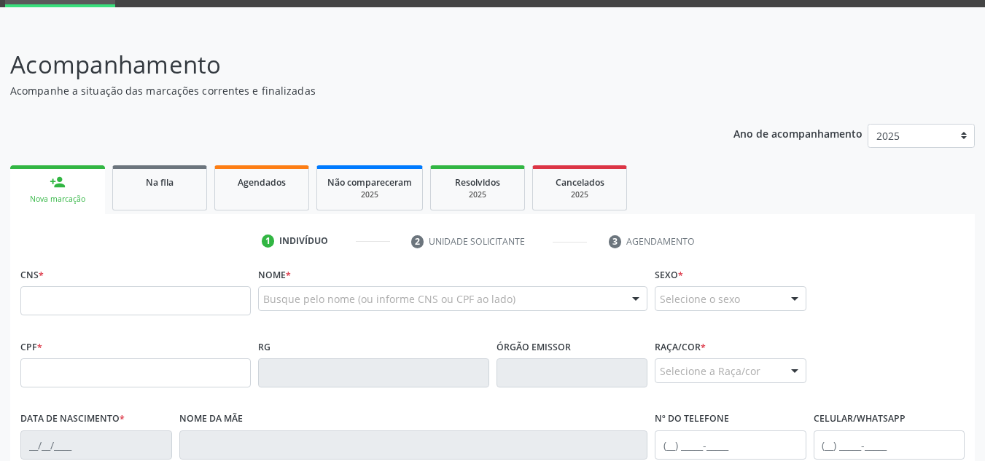
scroll to position [73, 0]
type input "705 4004 6638 1192"
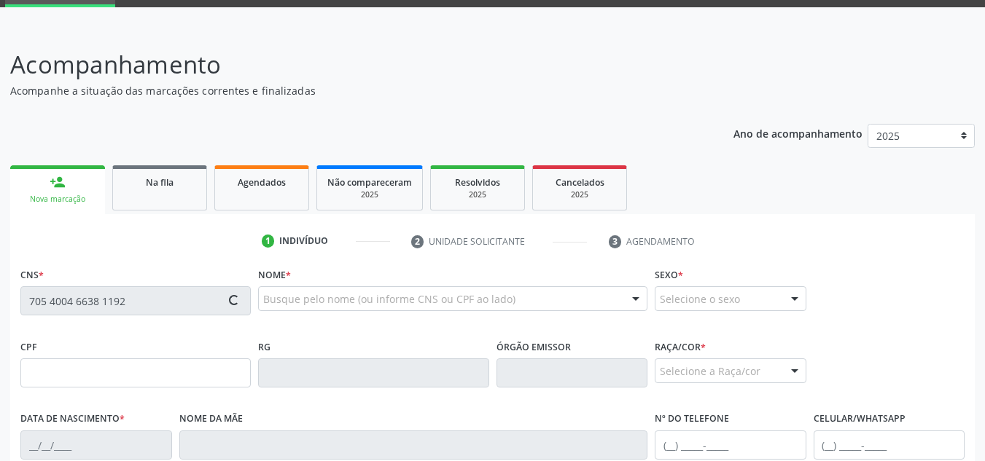
type input "894.936.644-49"
type input "[DATE]"
type input "[PERSON_NAME]"
type input "[PHONE_NUMBER]"
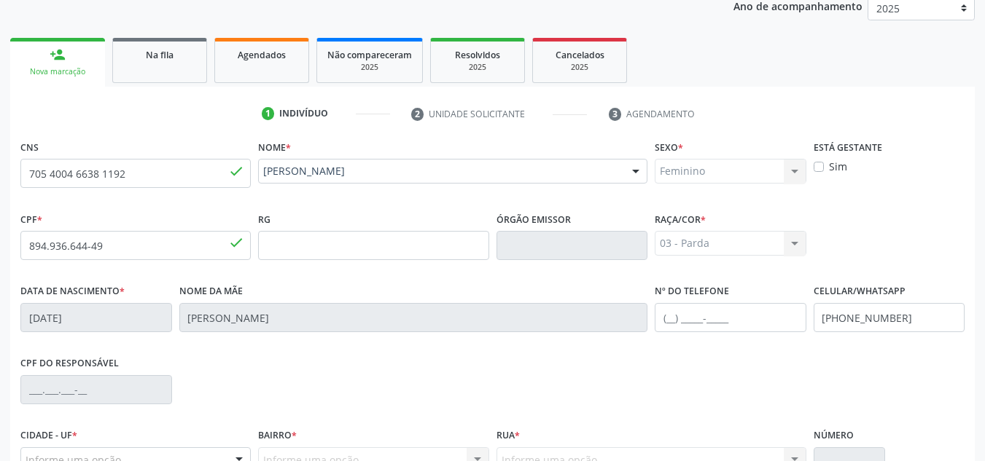
scroll to position [349, 0]
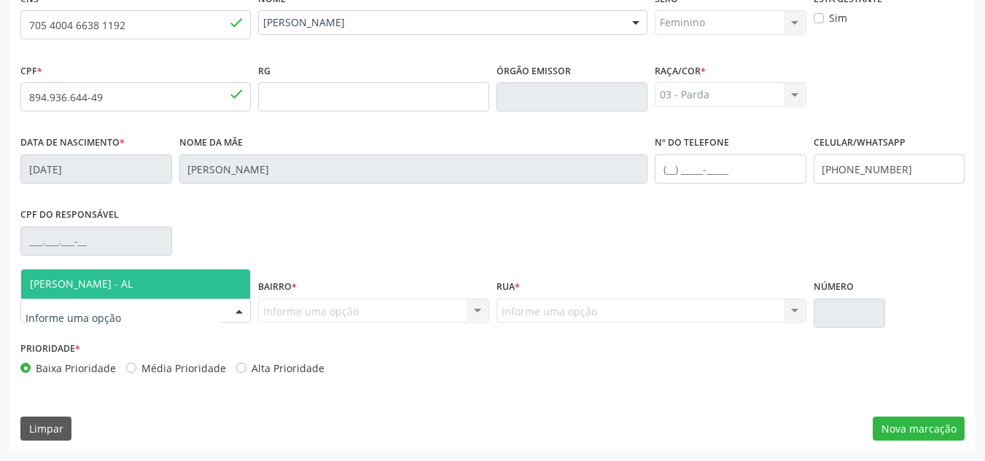
click at [158, 316] on div at bounding box center [135, 311] width 230 height 25
click at [121, 284] on span "[PERSON_NAME] - AL" at bounding box center [81, 284] width 103 height 14
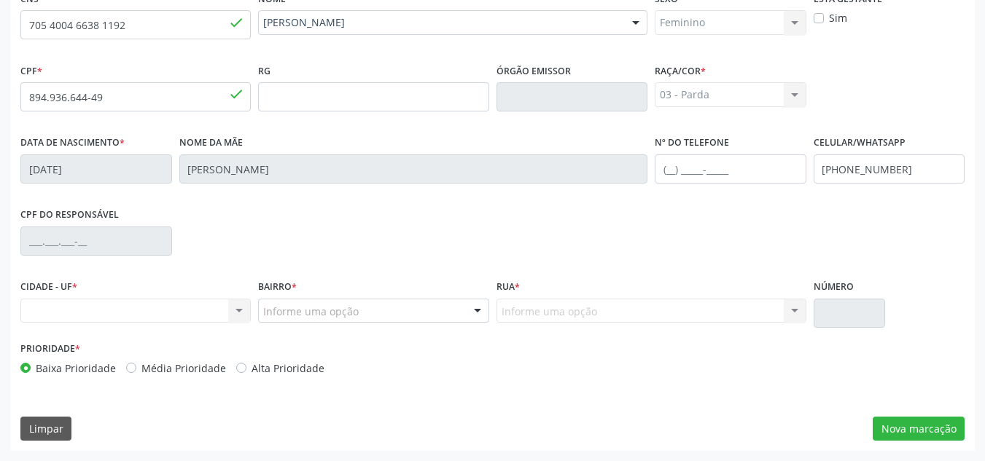
click at [233, 306] on div "Nenhum resultado encontrado para: " " Não há nenhuma opção para ser exibida." at bounding box center [135, 311] width 230 height 25
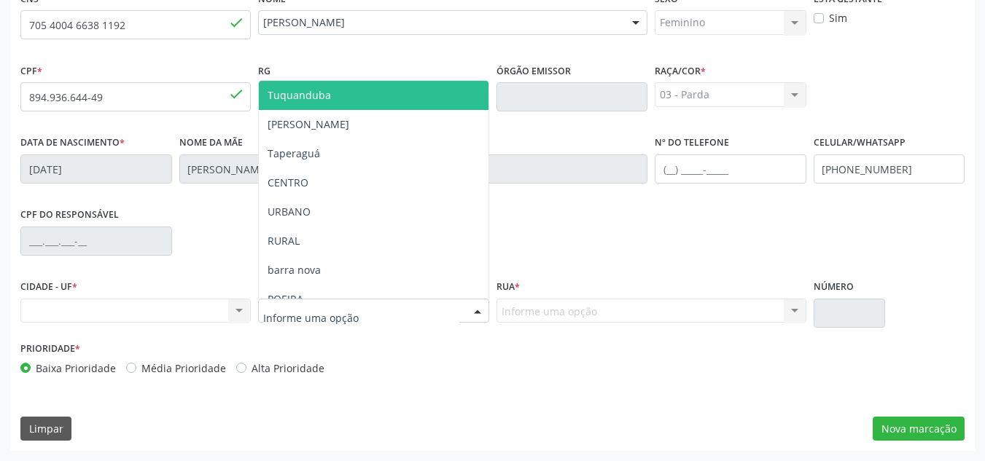
click at [378, 313] on div at bounding box center [373, 311] width 230 height 25
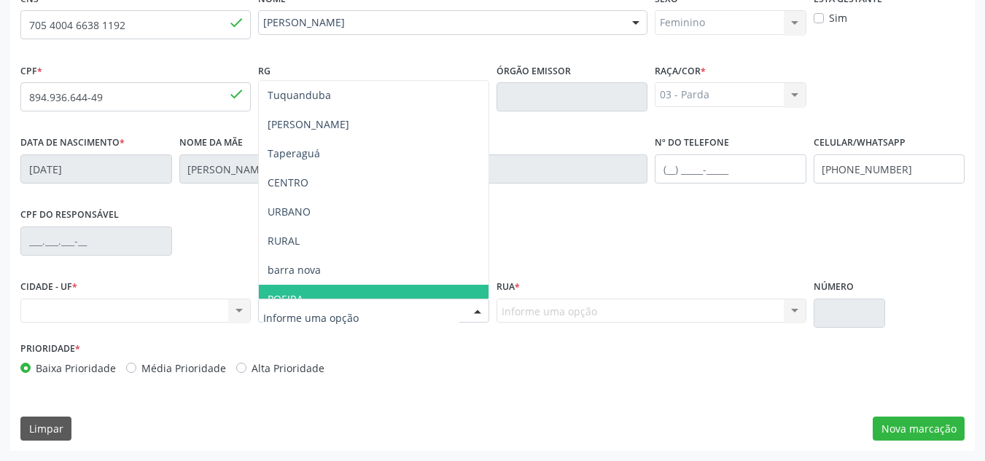
click at [290, 289] on span "POEIRA" at bounding box center [373, 299] width 229 height 29
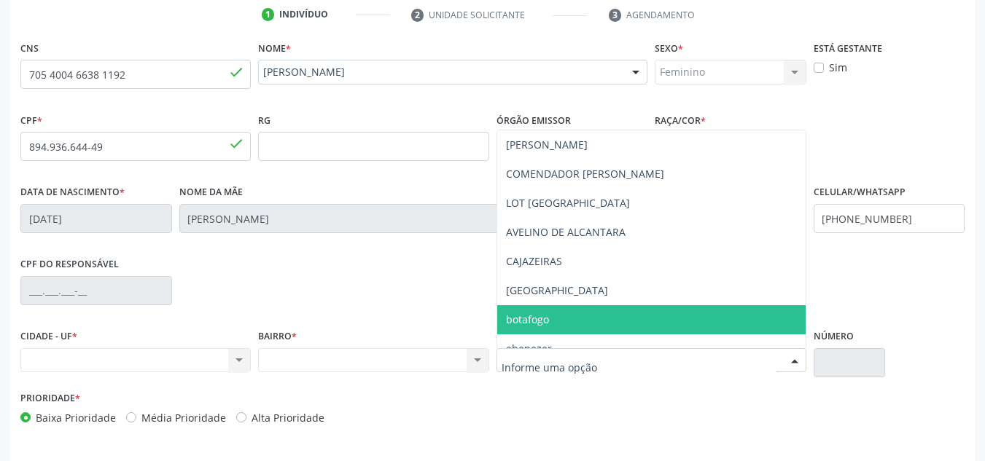
scroll to position [276, 0]
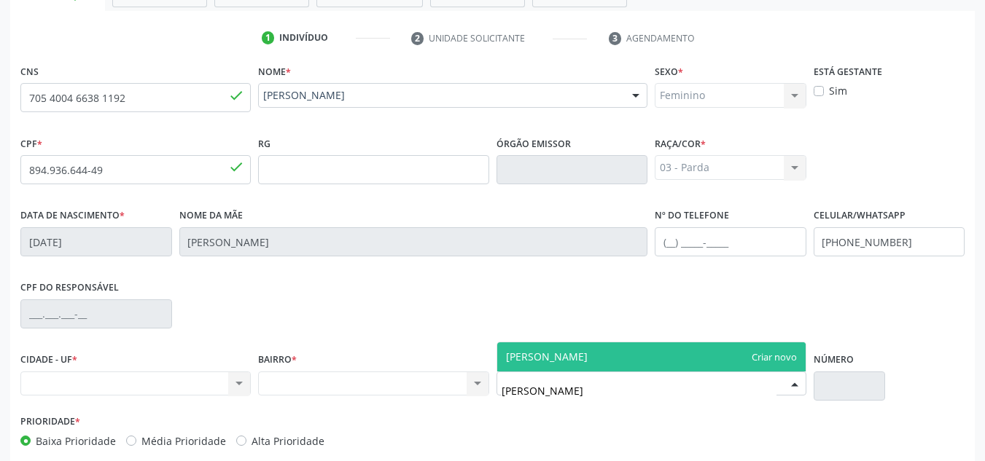
type input "Aflaudizio Pereira"
click at [524, 355] on span "Aflaudizio Pereira" at bounding box center [547, 357] width 82 height 14
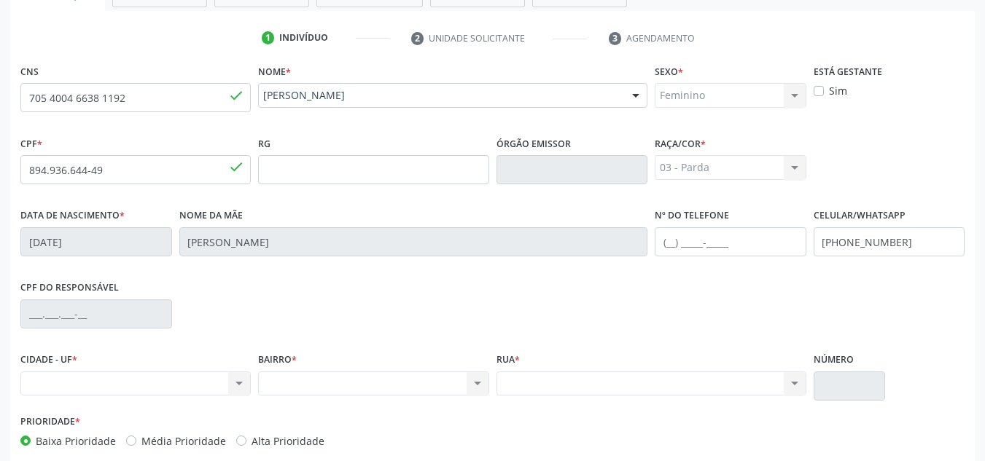
scroll to position [349, 0]
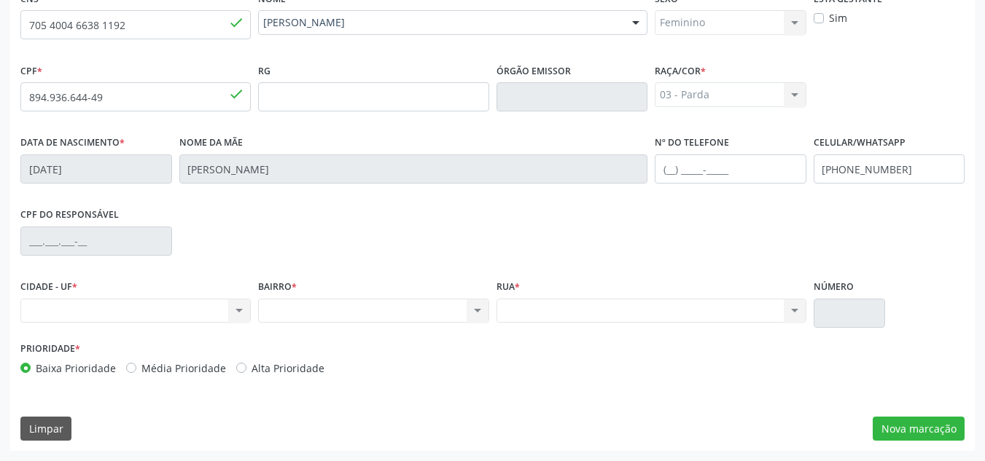
drag, startPoint x: 876, startPoint y: 294, endPoint x: 891, endPoint y: 295, distance: 14.7
click at [877, 293] on div "Número" at bounding box center [850, 302] width 72 height 52
click at [891, 295] on div "CIDADE - UF * Nenhum resultado encontrado para: " " Não há nenhuma opção para s…" at bounding box center [492, 307] width 951 height 62
click at [903, 436] on button "Nova marcação" at bounding box center [919, 429] width 92 height 25
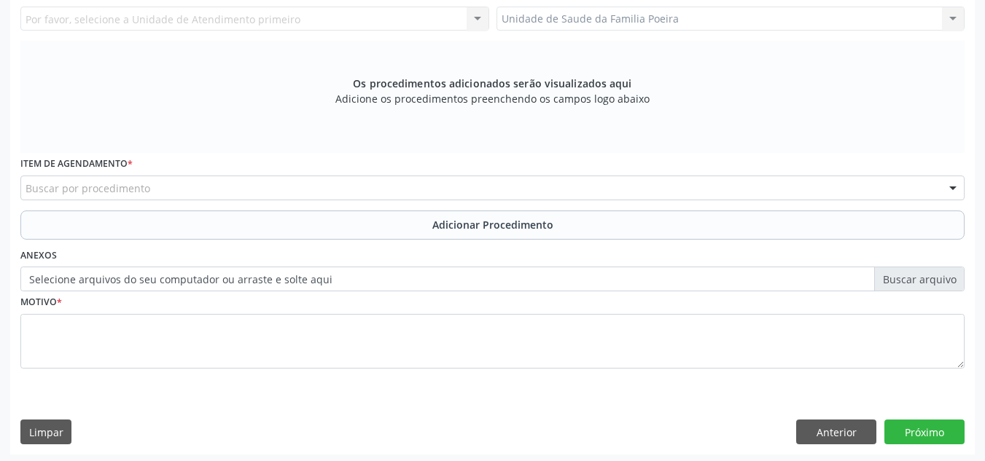
scroll to position [414, 0]
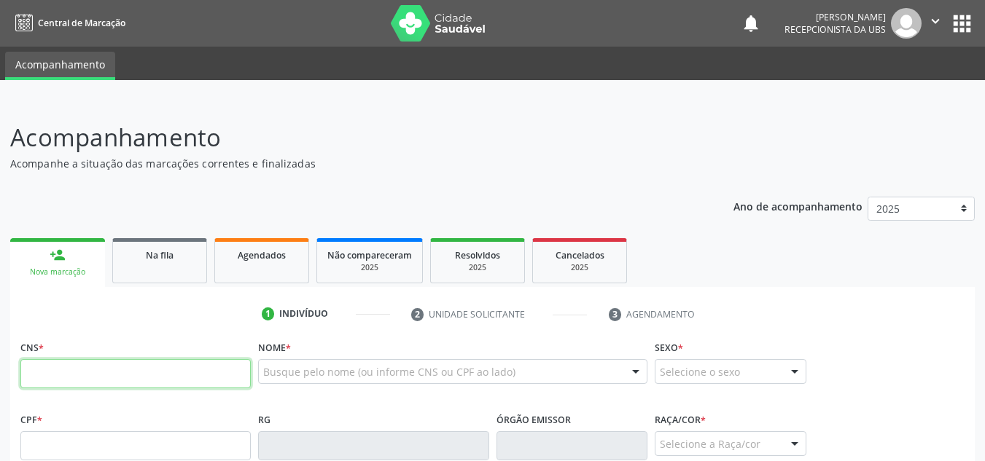
click at [133, 368] on input "text" at bounding box center [135, 373] width 230 height 29
paste input "705 4004 6638 1192"
type input "705 4004 6638 1192"
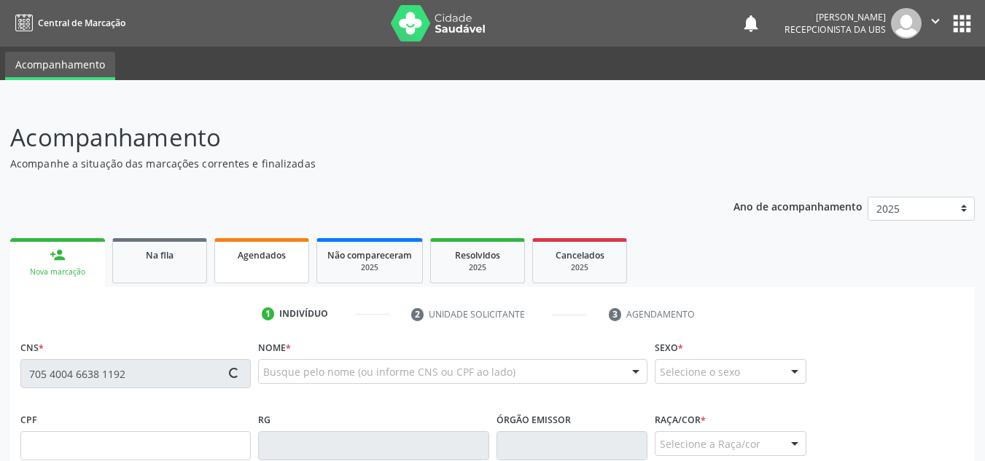
type input "894.936.644-49"
type input "[DATE]"
type input "[PERSON_NAME]"
type input "[PHONE_NUMBER]"
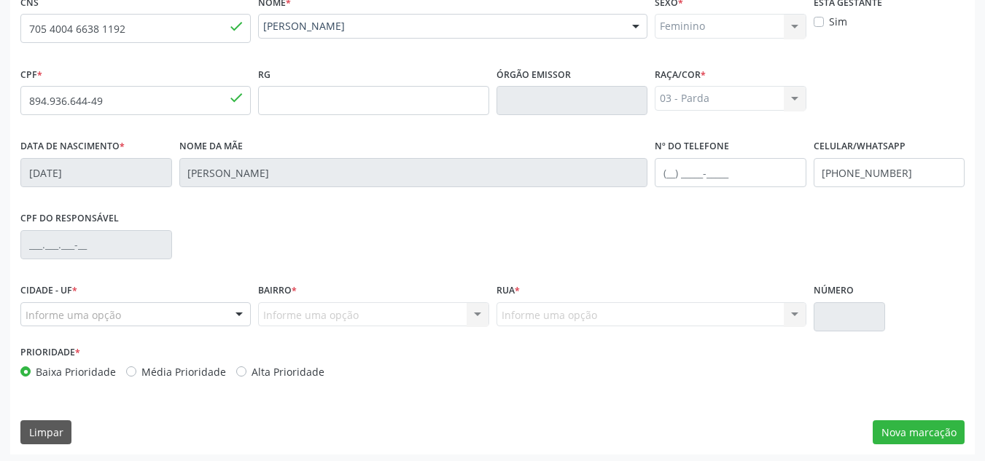
scroll to position [349, 0]
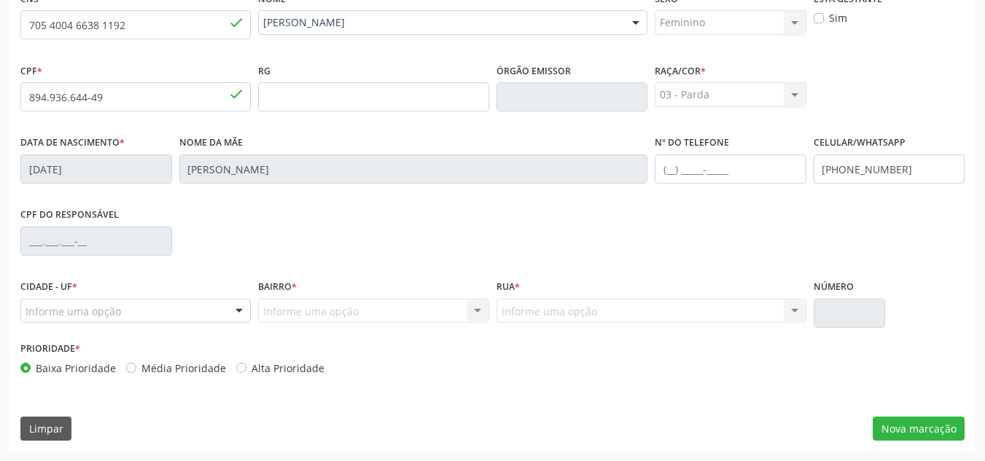
click at [206, 319] on div "Informe uma opção" at bounding box center [135, 311] width 230 height 25
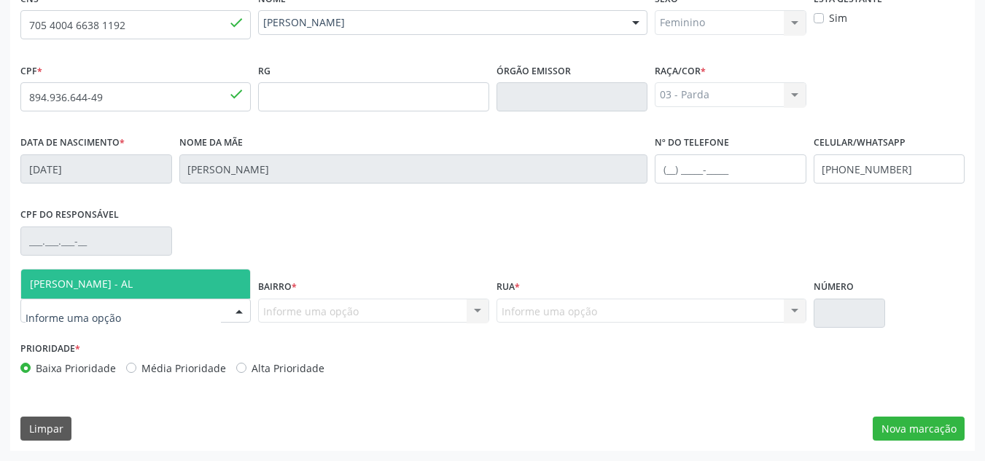
click at [74, 282] on span "[PERSON_NAME] - AL" at bounding box center [81, 284] width 103 height 14
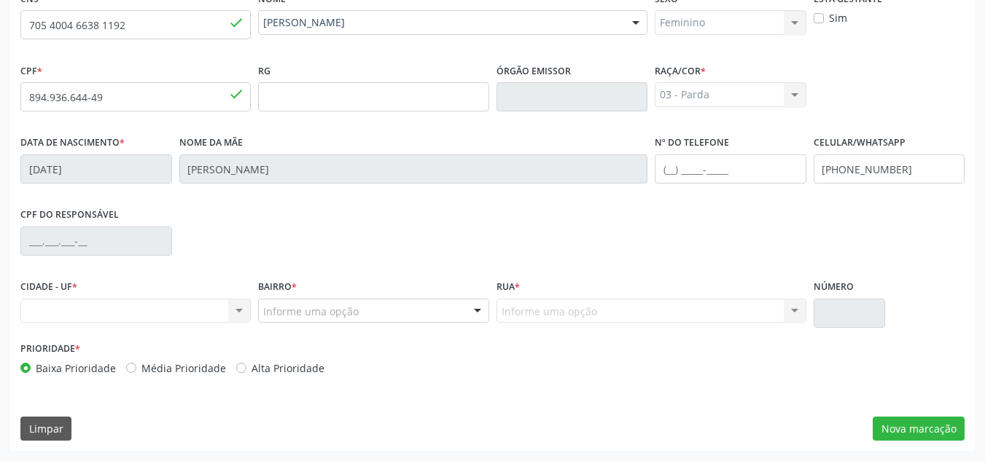
click at [394, 312] on div "Informe uma opção" at bounding box center [373, 311] width 230 height 25
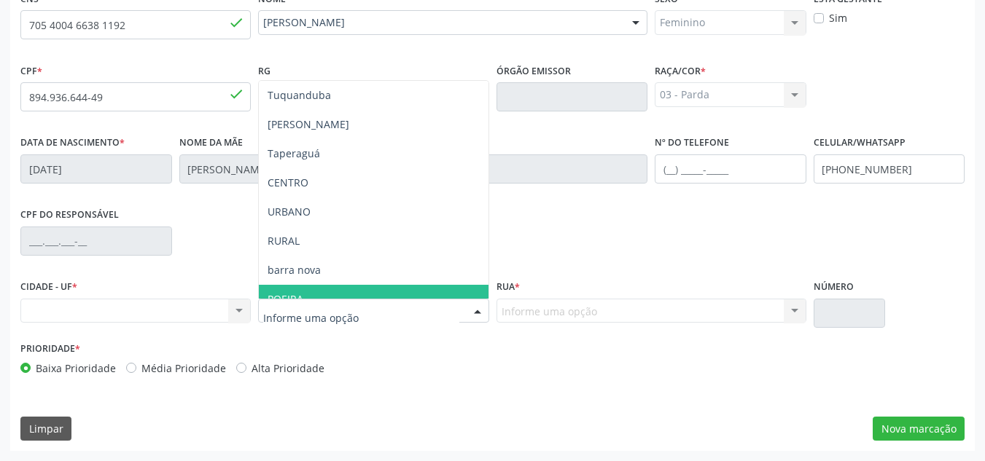
click at [351, 295] on span "POEIRA" at bounding box center [373, 299] width 229 height 29
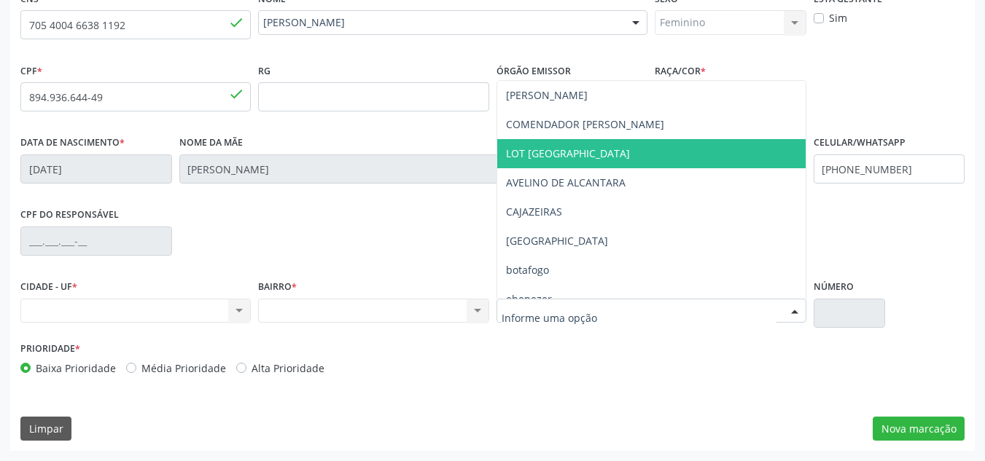
click at [563, 149] on span "LOT [GEOGRAPHIC_DATA]" at bounding box center [568, 154] width 124 height 14
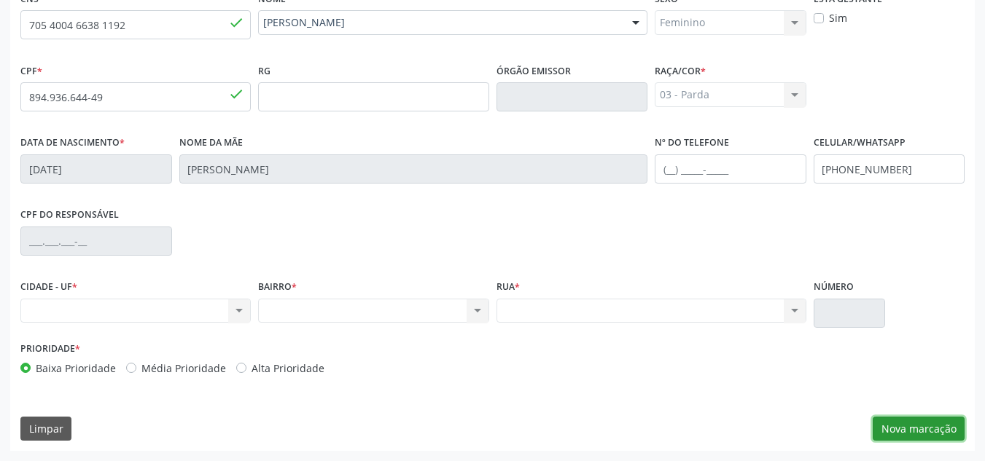
click at [936, 435] on button "Nova marcação" at bounding box center [919, 429] width 92 height 25
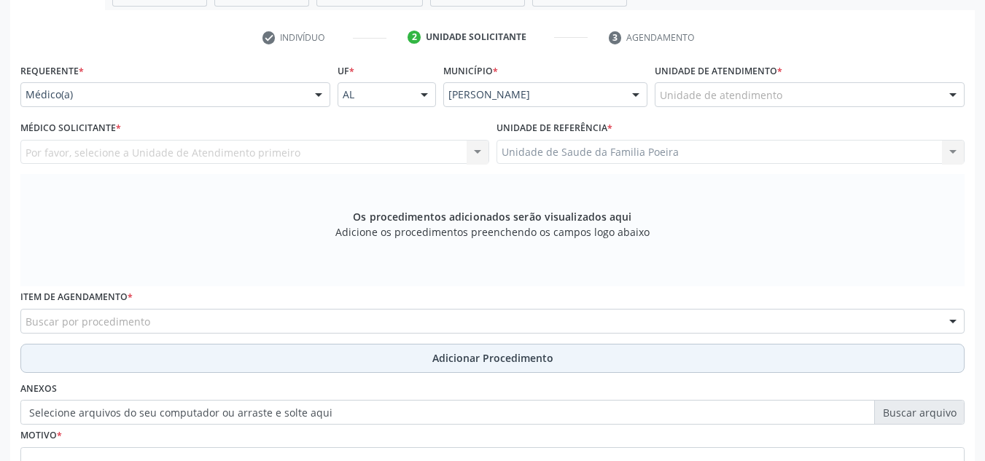
scroll to position [276, 0]
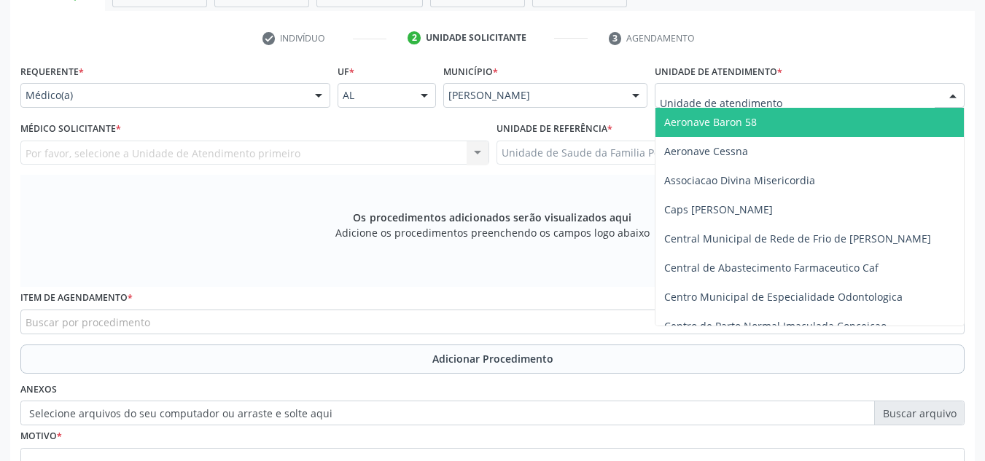
click at [955, 91] on div at bounding box center [953, 96] width 22 height 25
type input "es"
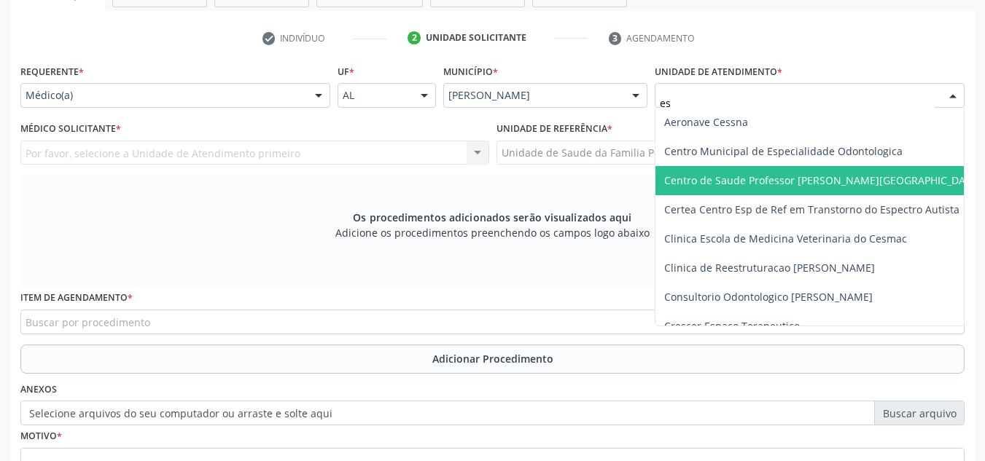
click at [814, 183] on span "Centro de Saude Professor [PERSON_NAME][GEOGRAPHIC_DATA]" at bounding box center [822, 180] width 317 height 14
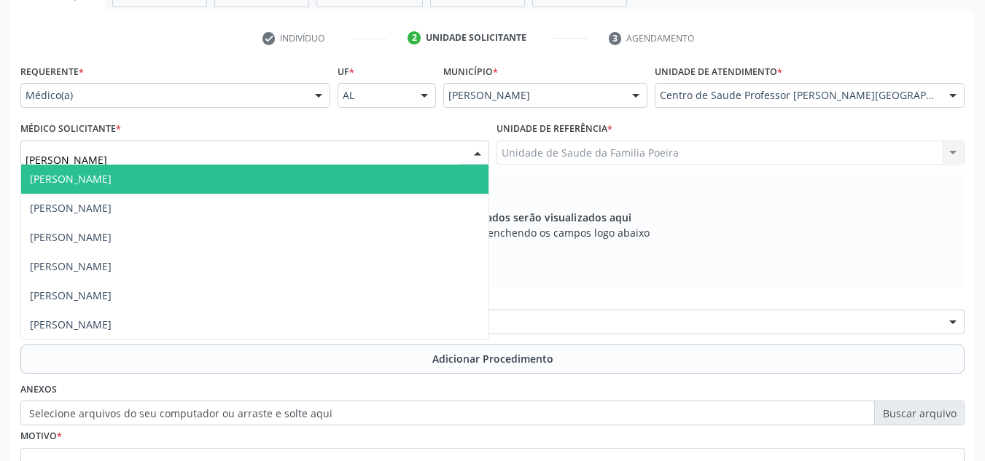
type input "[PERSON_NAME]"
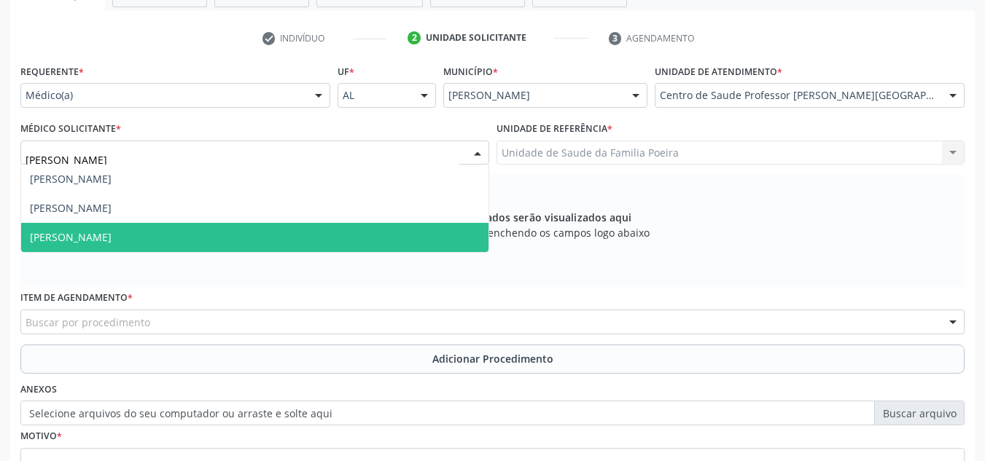
click at [106, 241] on span "[PERSON_NAME]" at bounding box center [71, 237] width 82 height 14
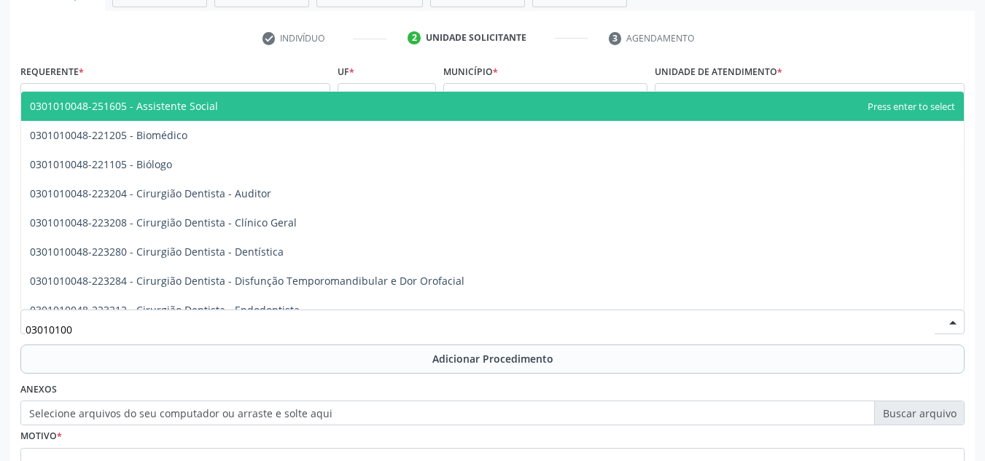
type input "030101007"
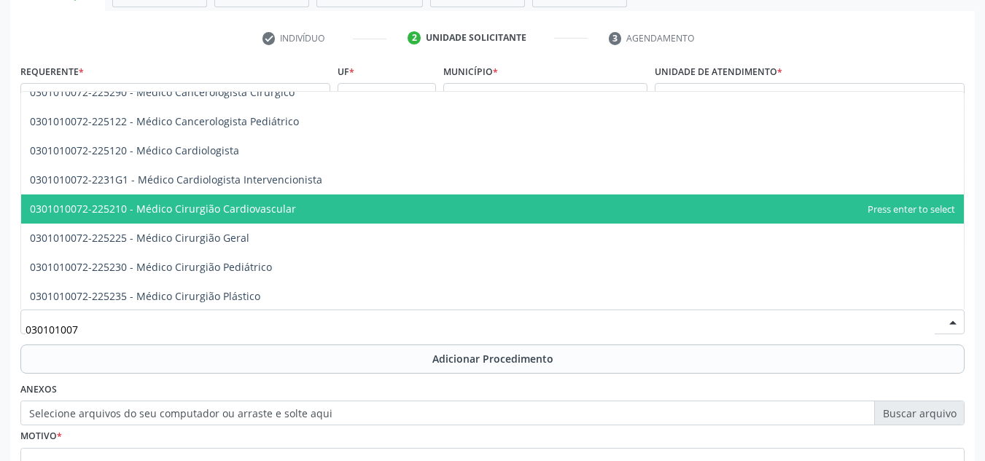
scroll to position [219, 0]
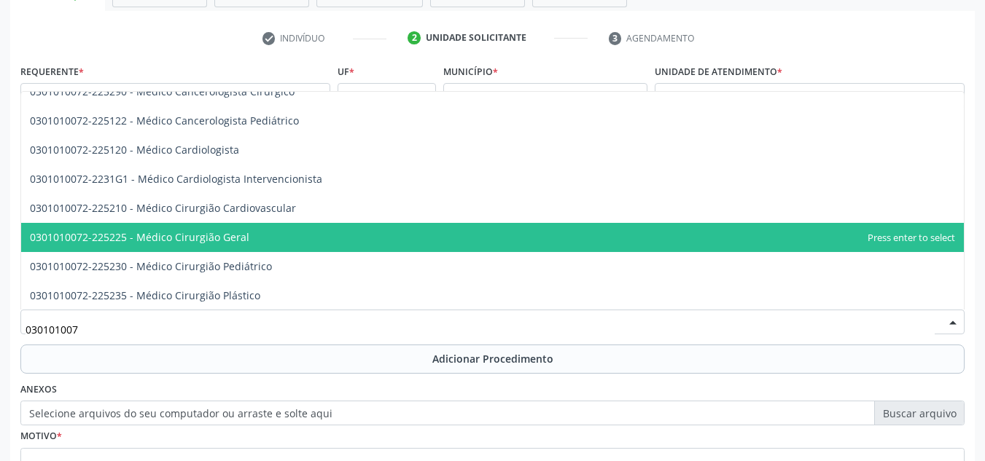
click at [227, 239] on span "0301010072-225225 - Médico Cirurgião Geral" at bounding box center [139, 237] width 219 height 14
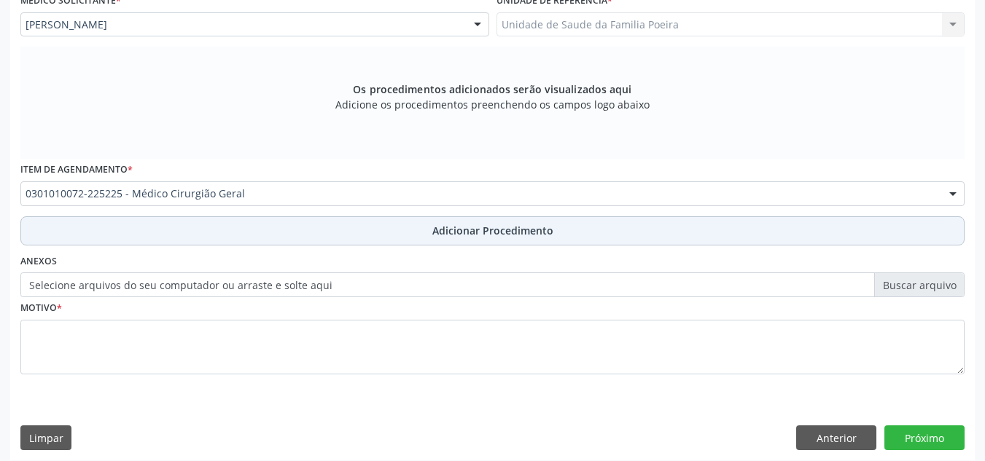
scroll to position [414, 0]
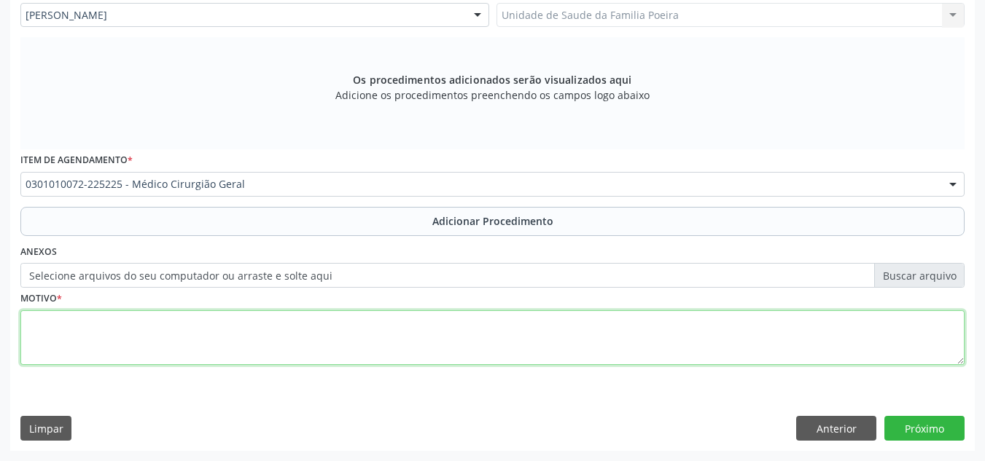
click at [132, 322] on textarea at bounding box center [492, 338] width 944 height 55
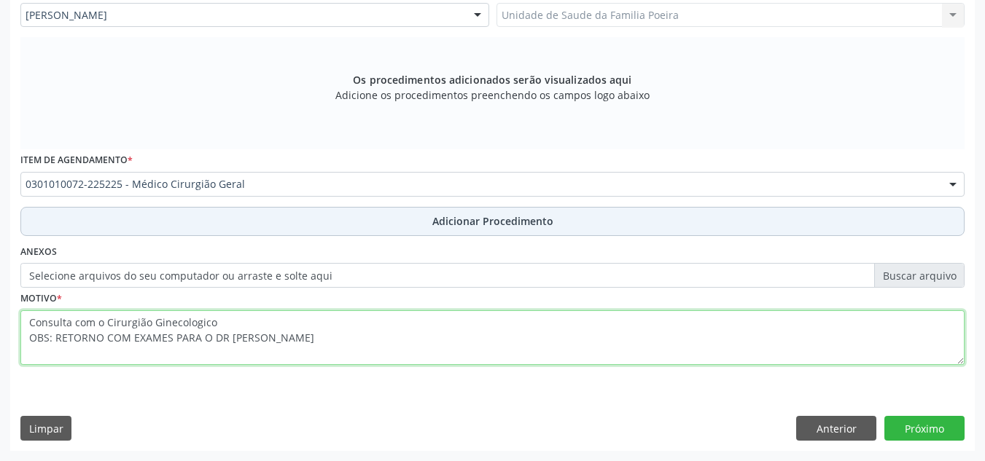
type textarea "Consulta com o Cirurgião Ginecologico OBS: RETORNO COM EXAMES PARA O DR JOSÉ YR…"
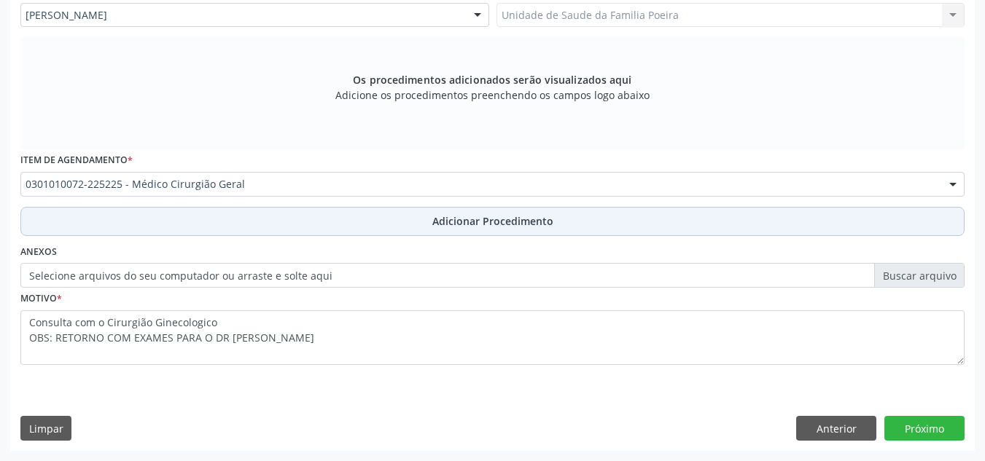
click at [481, 222] on span "Adicionar Procedimento" at bounding box center [492, 221] width 121 height 15
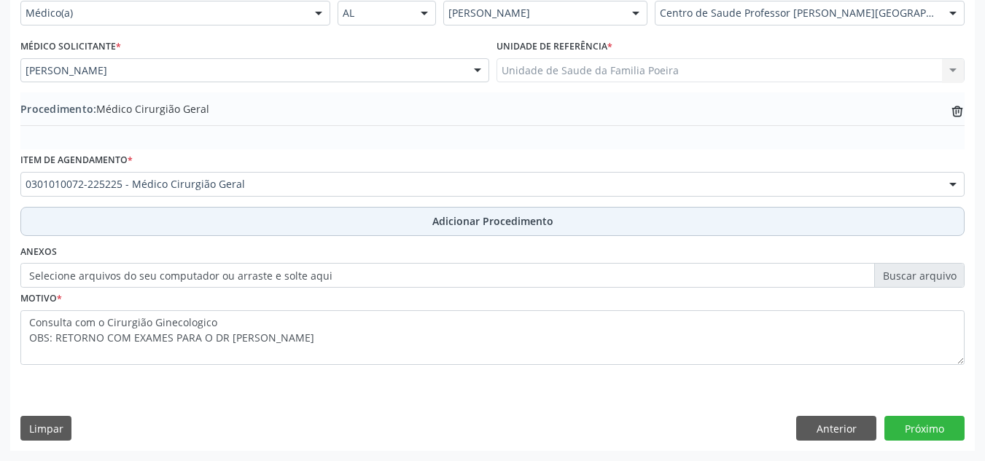
scroll to position [359, 0]
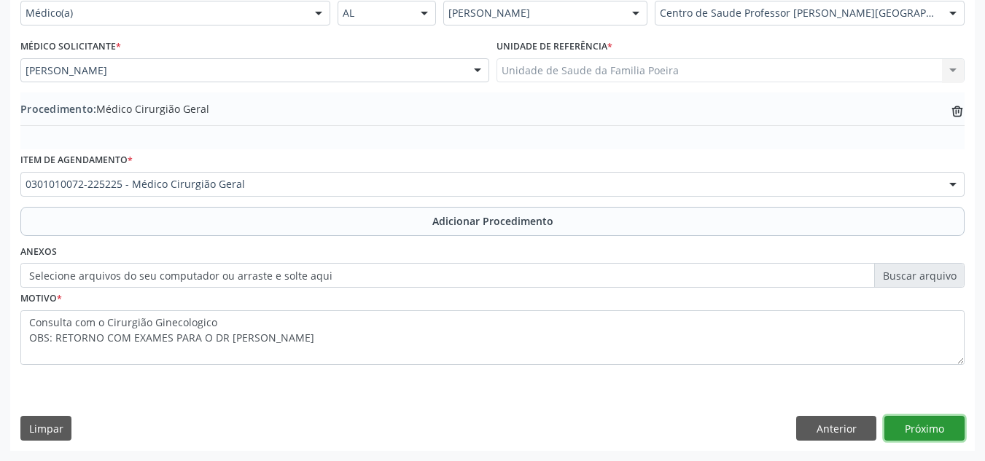
click at [923, 432] on button "Próximo" at bounding box center [924, 428] width 80 height 25
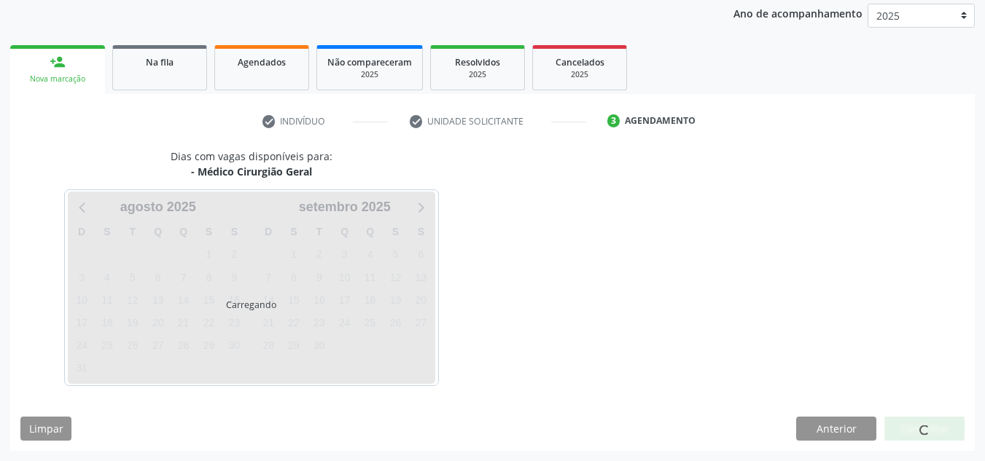
scroll to position [236, 0]
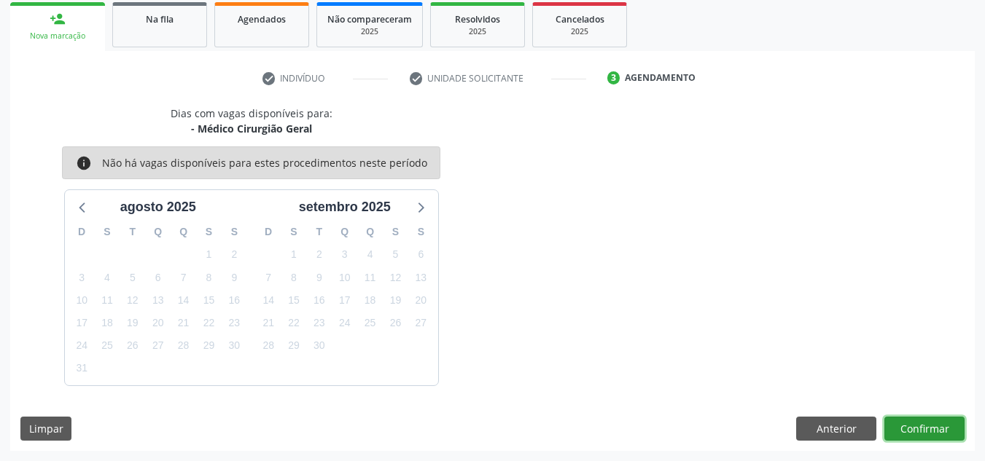
click at [923, 432] on button "Confirmar" at bounding box center [924, 429] width 80 height 25
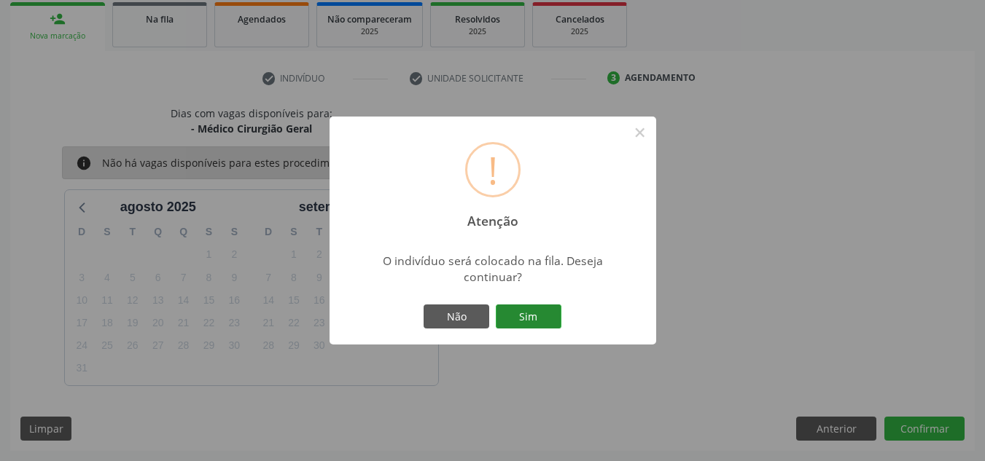
click at [532, 316] on button "Sim" at bounding box center [529, 317] width 66 height 25
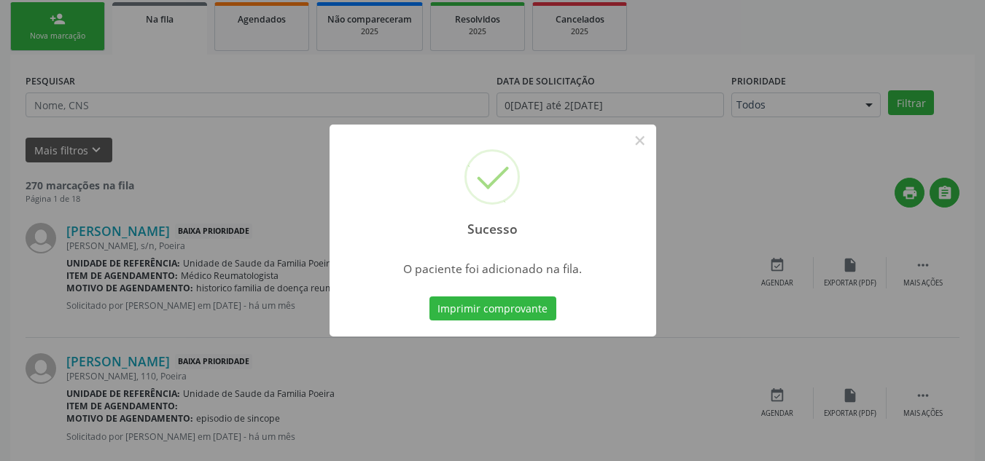
scroll to position [40, 0]
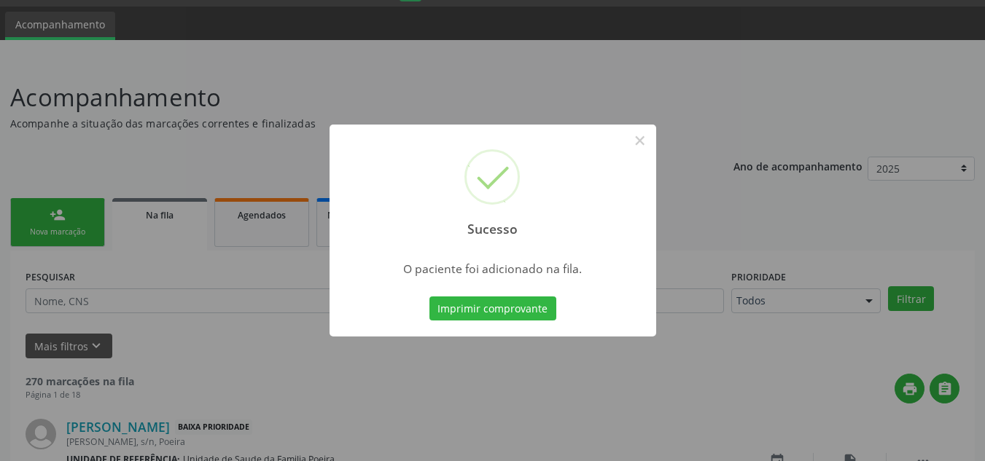
click at [429, 297] on button "Imprimir comprovante" at bounding box center [492, 309] width 127 height 25
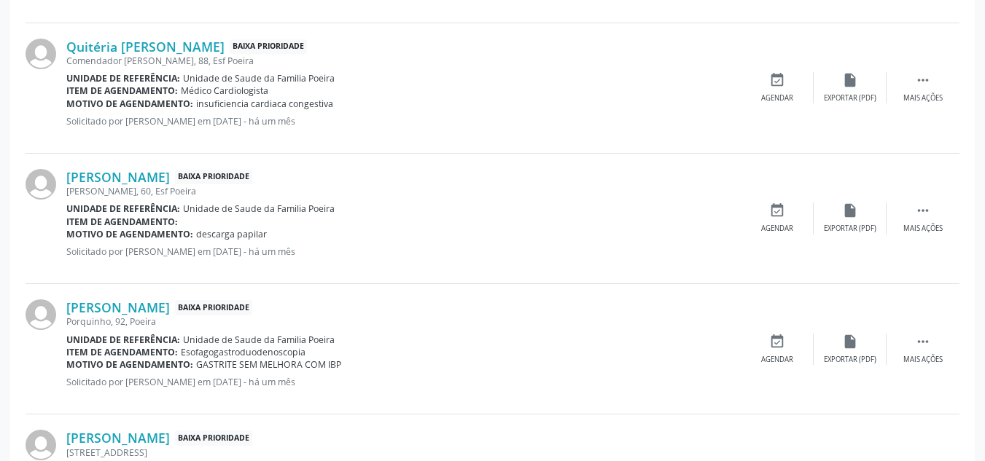
scroll to position [696, 0]
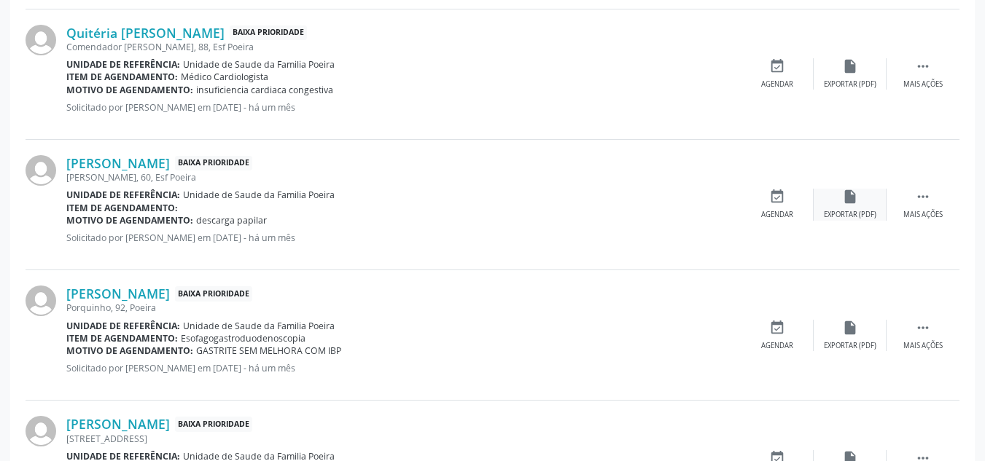
click at [846, 206] on div "insert_drive_file Exportar (PDF)" at bounding box center [850, 204] width 73 height 31
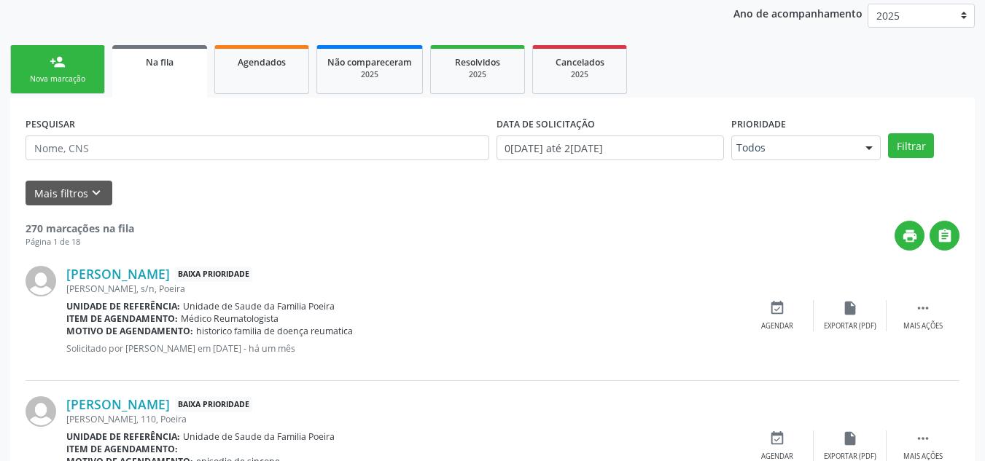
scroll to position [186, 0]
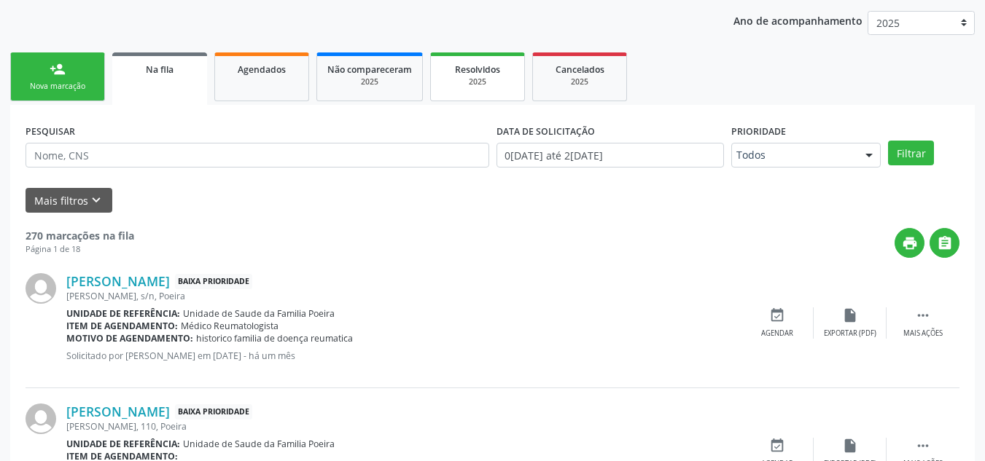
click at [461, 77] on div "2025" at bounding box center [477, 82] width 73 height 11
select select "7"
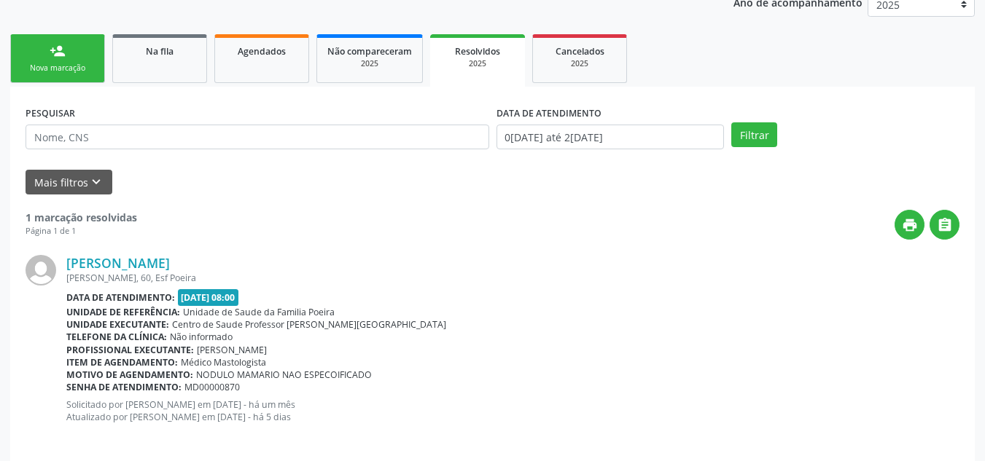
scroll to position [218, 0]
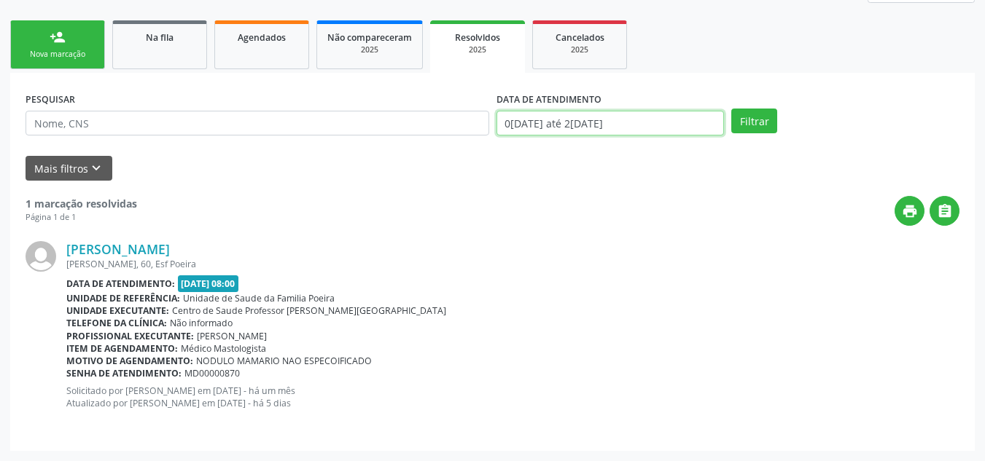
click at [590, 122] on input "01/01/2025 até 20/08/2025" at bounding box center [610, 123] width 228 height 25
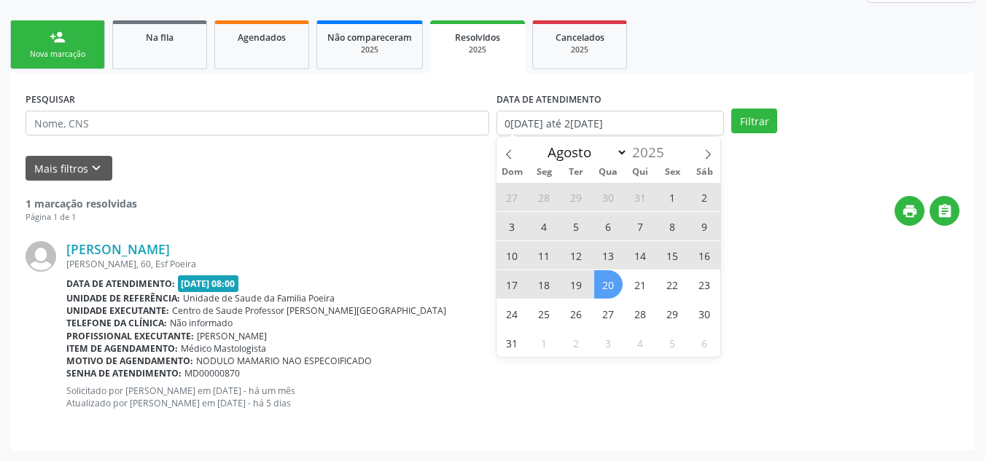
click at [666, 205] on span "1" at bounding box center [672, 197] width 28 height 28
type input "01/08/2025"
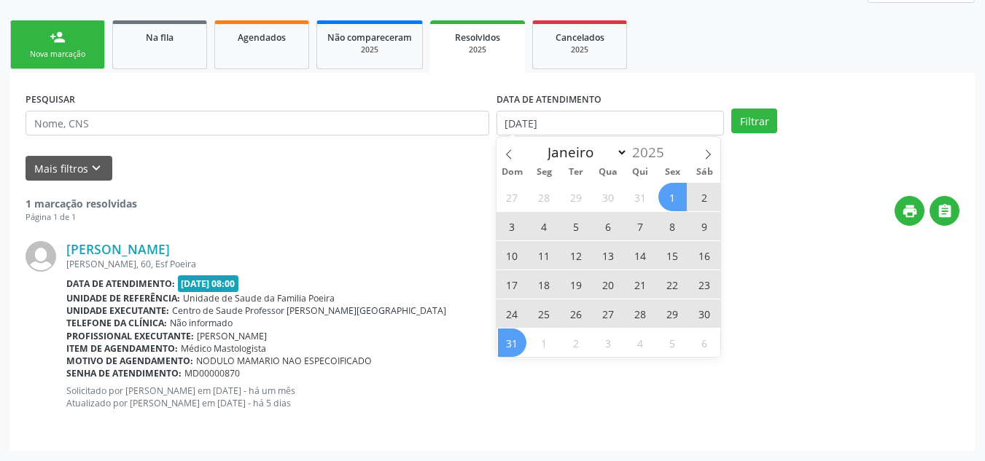
click at [507, 354] on span "31" at bounding box center [512, 343] width 28 height 28
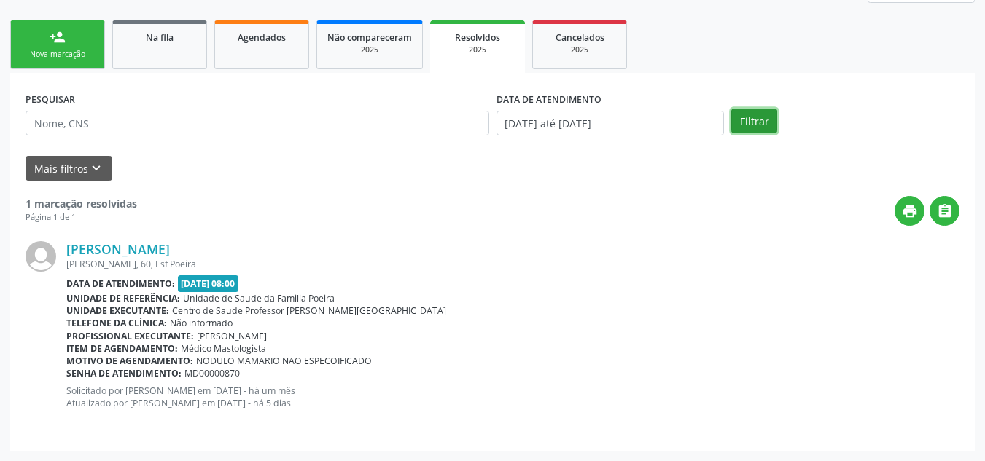
click at [760, 112] on button "Filtrar" at bounding box center [754, 121] width 46 height 25
click at [159, 47] on link "Na fila" at bounding box center [159, 44] width 95 height 49
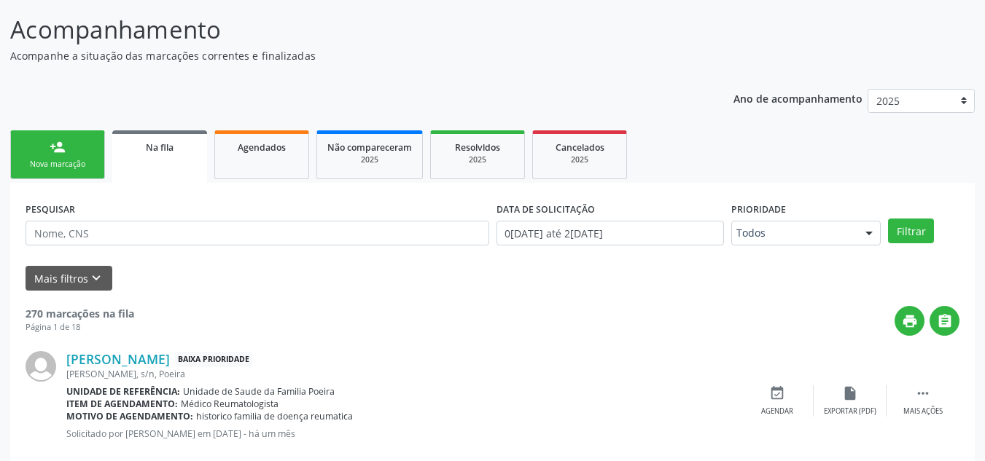
scroll to position [0, 0]
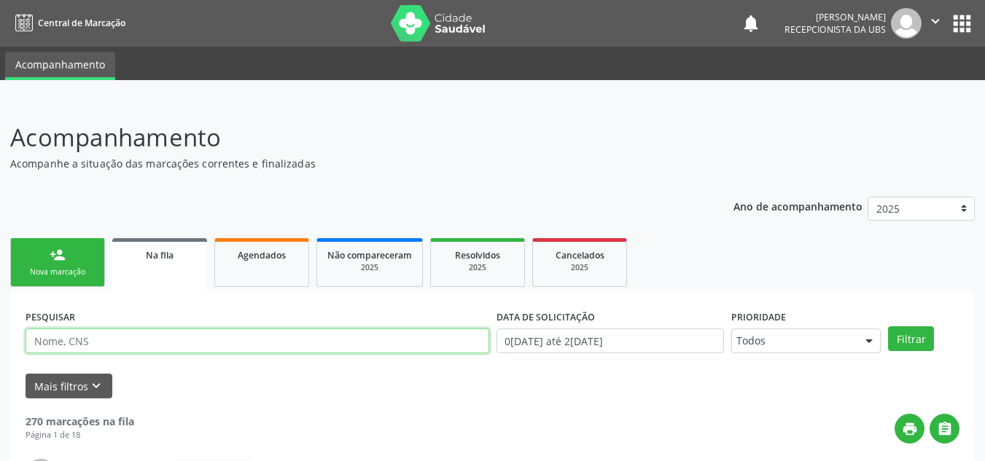
click at [217, 343] on input "text" at bounding box center [258, 341] width 464 height 25
type input "MARIA PASTORA DOS SANTOS FERREIRA"
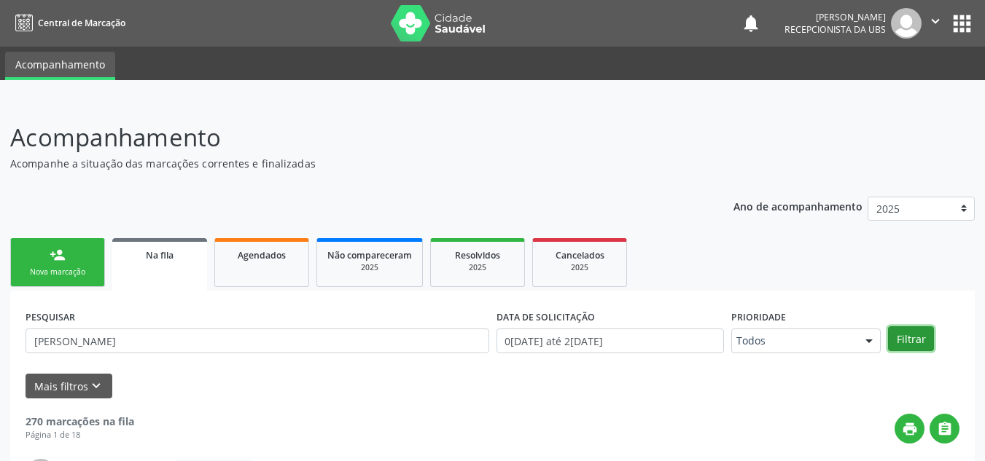
click at [921, 345] on button "Filtrar" at bounding box center [911, 339] width 46 height 25
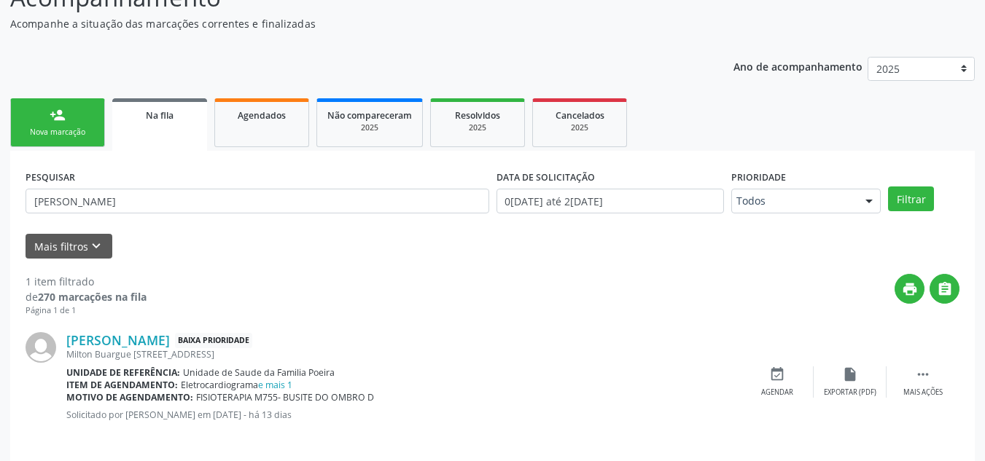
scroll to position [151, 0]
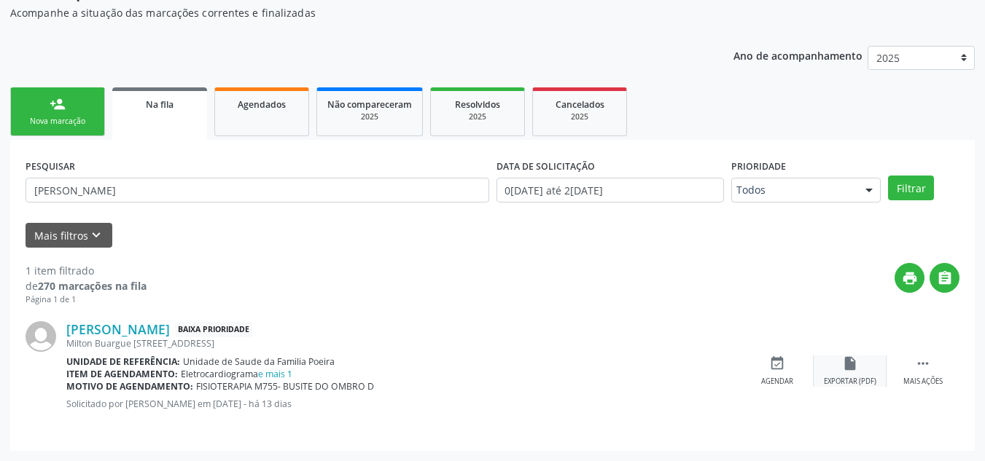
click at [846, 378] on div "Exportar (PDF)" at bounding box center [850, 382] width 52 height 10
click at [69, 329] on link "Maria Pastora dos Santos Ferreira" at bounding box center [118, 329] width 104 height 16
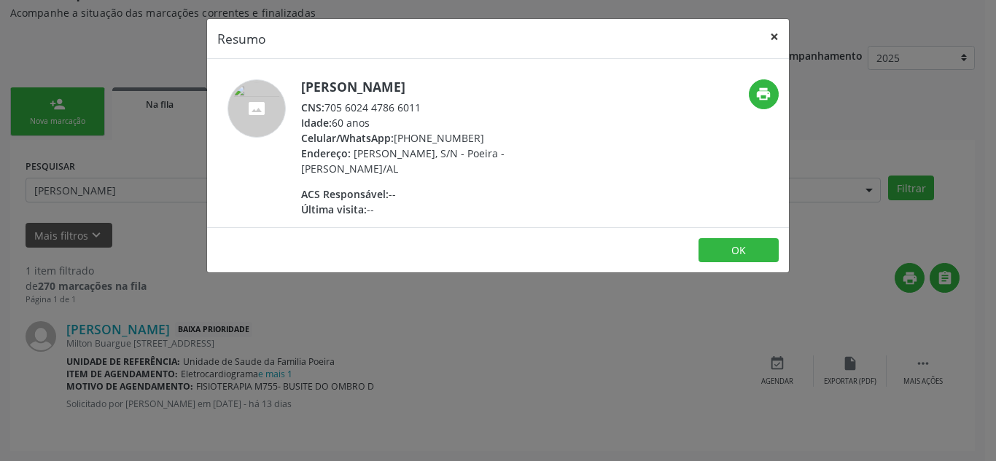
click at [768, 41] on button "×" at bounding box center [774, 37] width 29 height 36
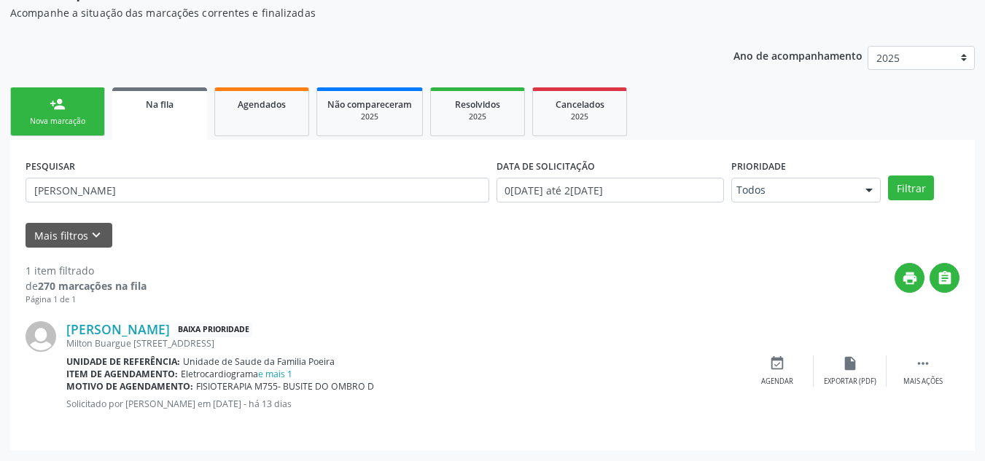
click at [148, 117] on link "Na fila" at bounding box center [159, 113] width 95 height 52
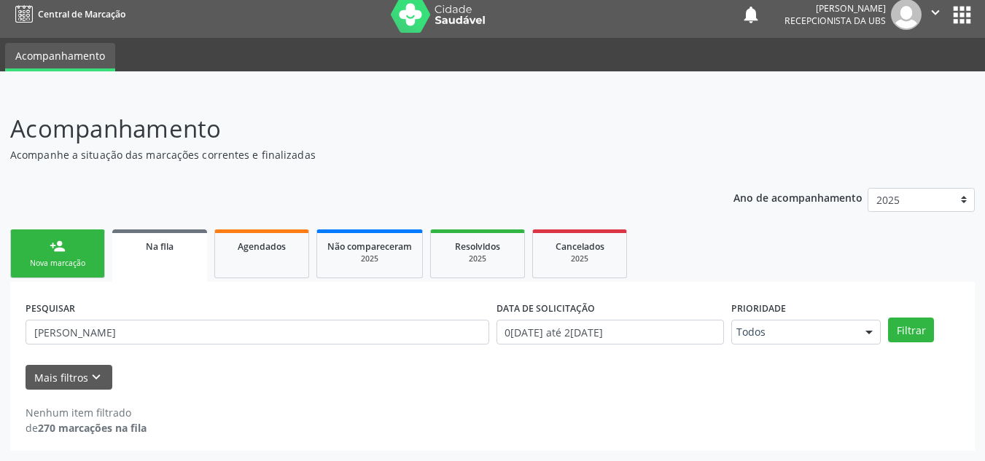
scroll to position [9, 0]
